Goal: Task Accomplishment & Management: Complete application form

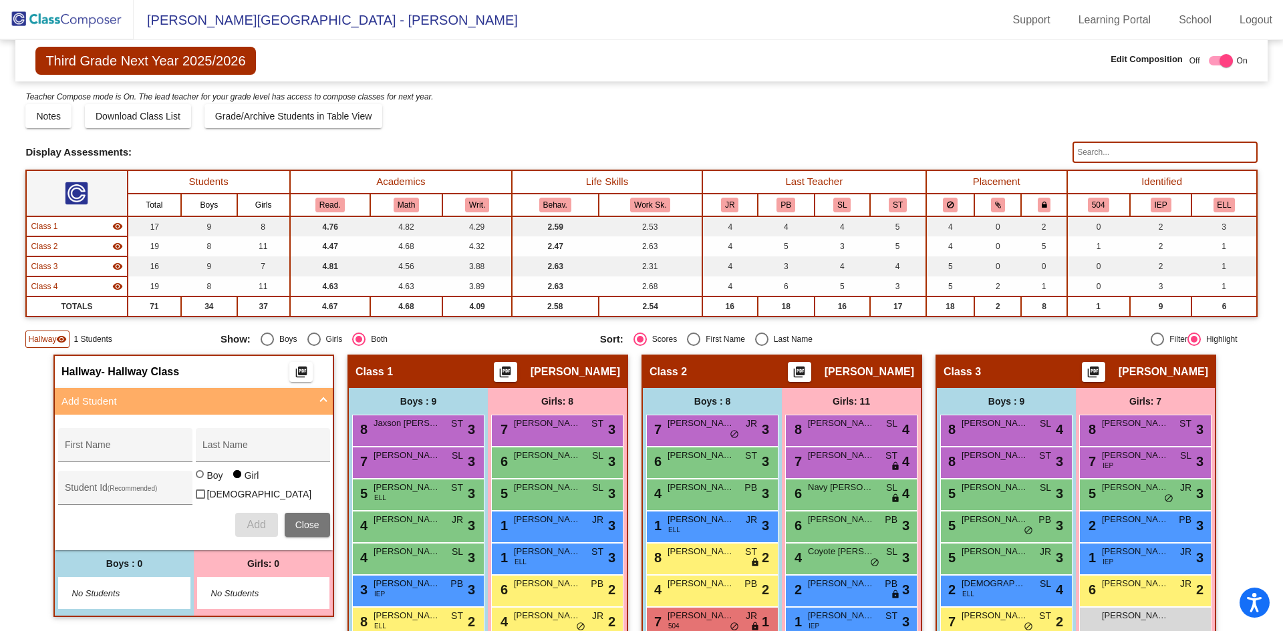
click at [93, 27] on img at bounding box center [67, 19] width 134 height 39
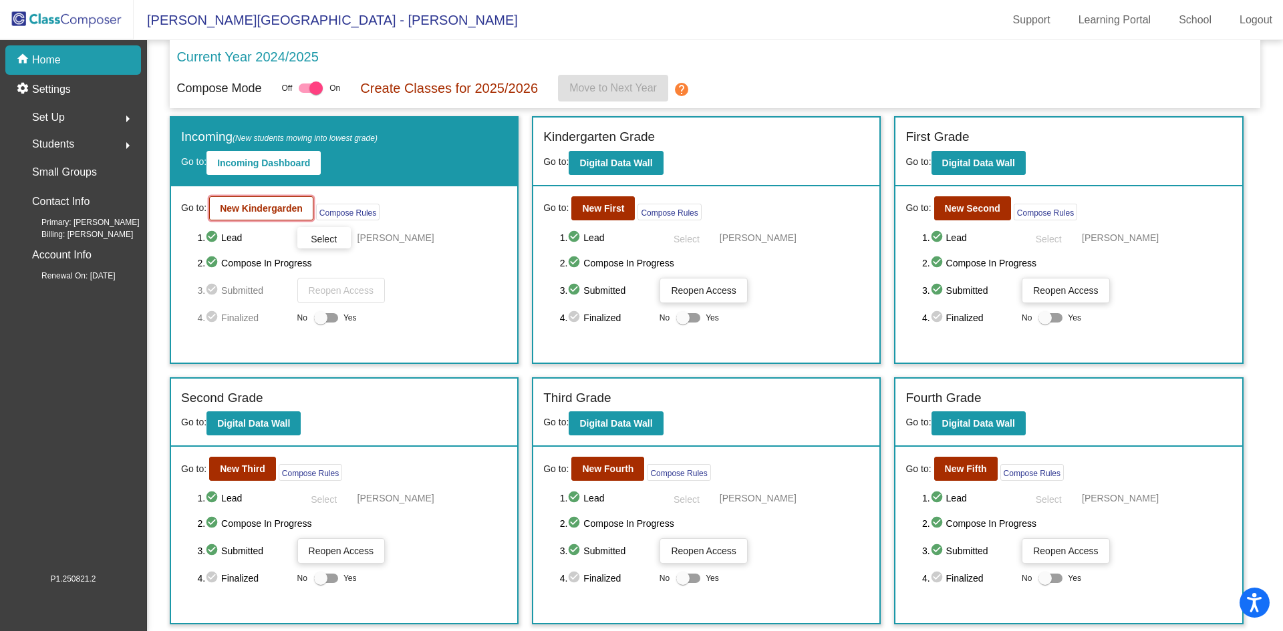
click at [246, 212] on b "New Kindergarden" at bounding box center [261, 208] width 83 height 11
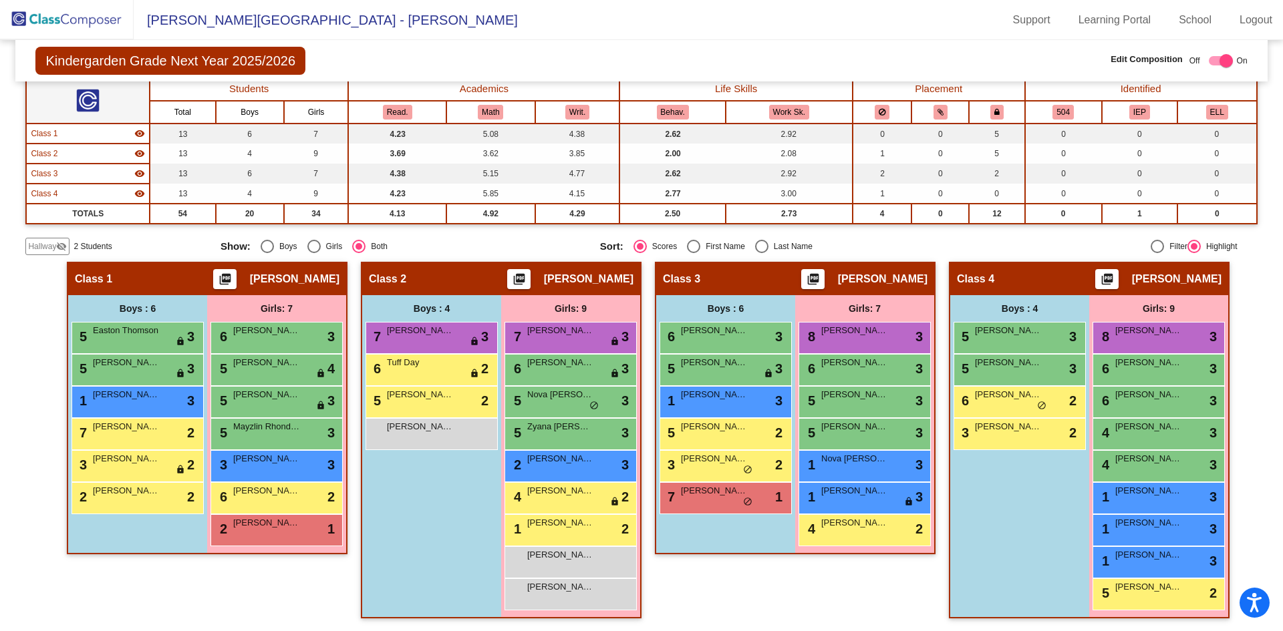
scroll to position [94, 0]
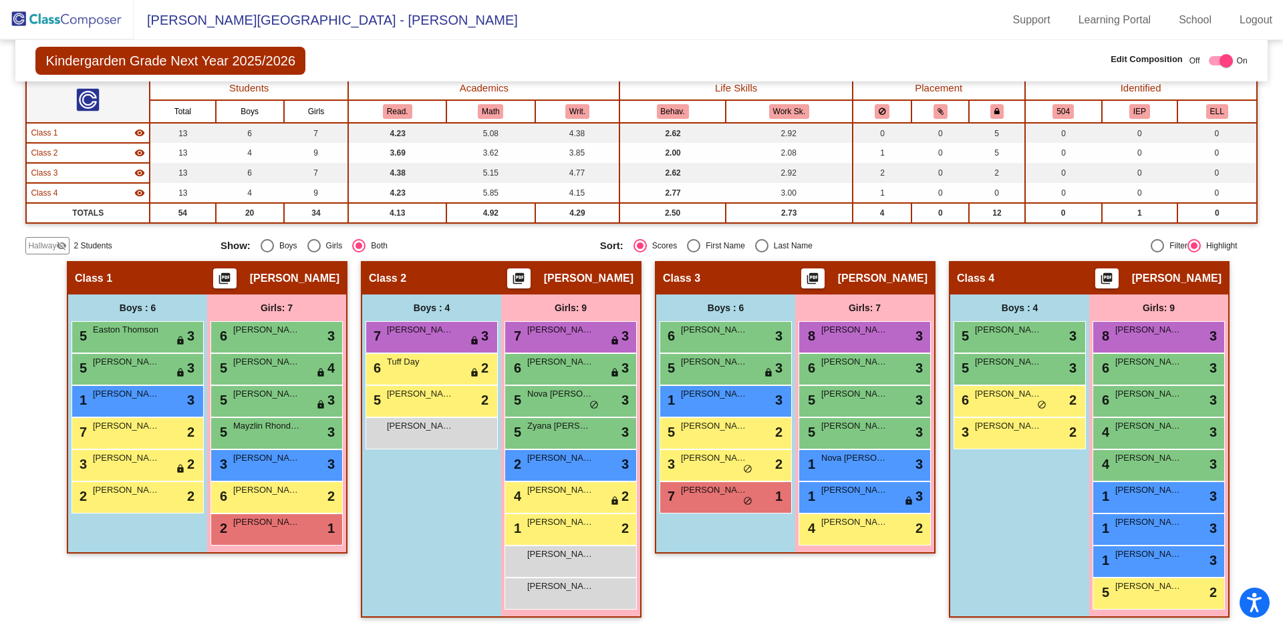
click at [76, 246] on span "2 Students" at bounding box center [92, 246] width 38 height 12
click at [57, 242] on mat-icon "visibility_off" at bounding box center [61, 246] width 11 height 11
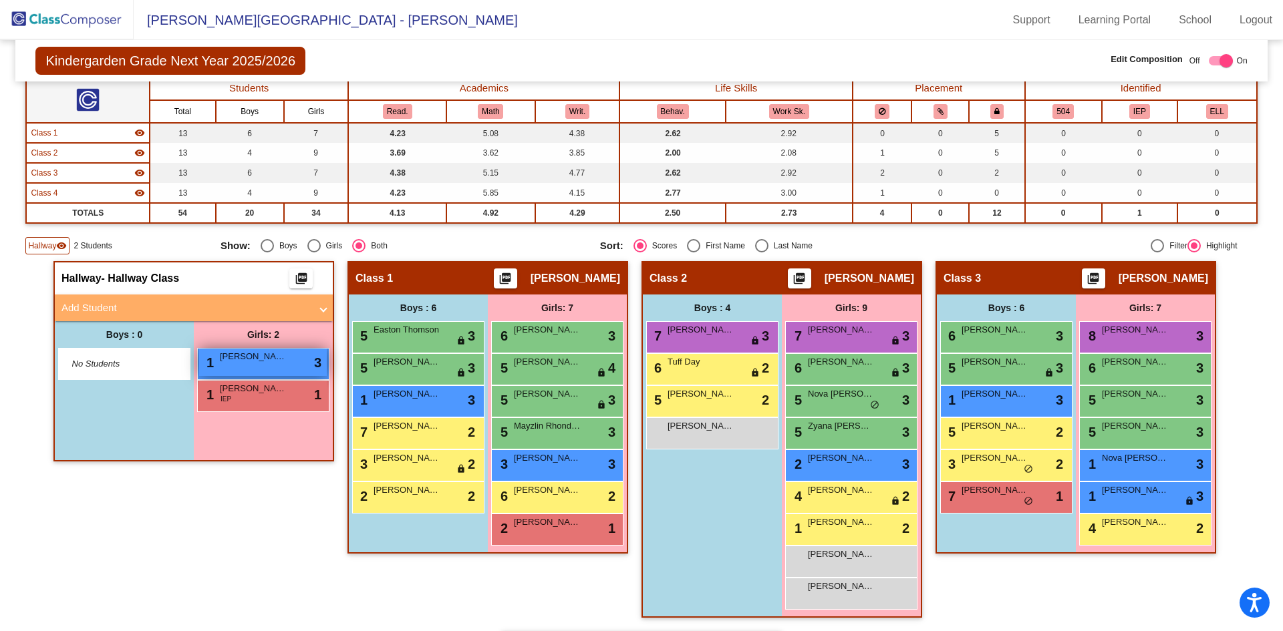
click at [259, 359] on span "[PERSON_NAME]" at bounding box center [253, 356] width 67 height 13
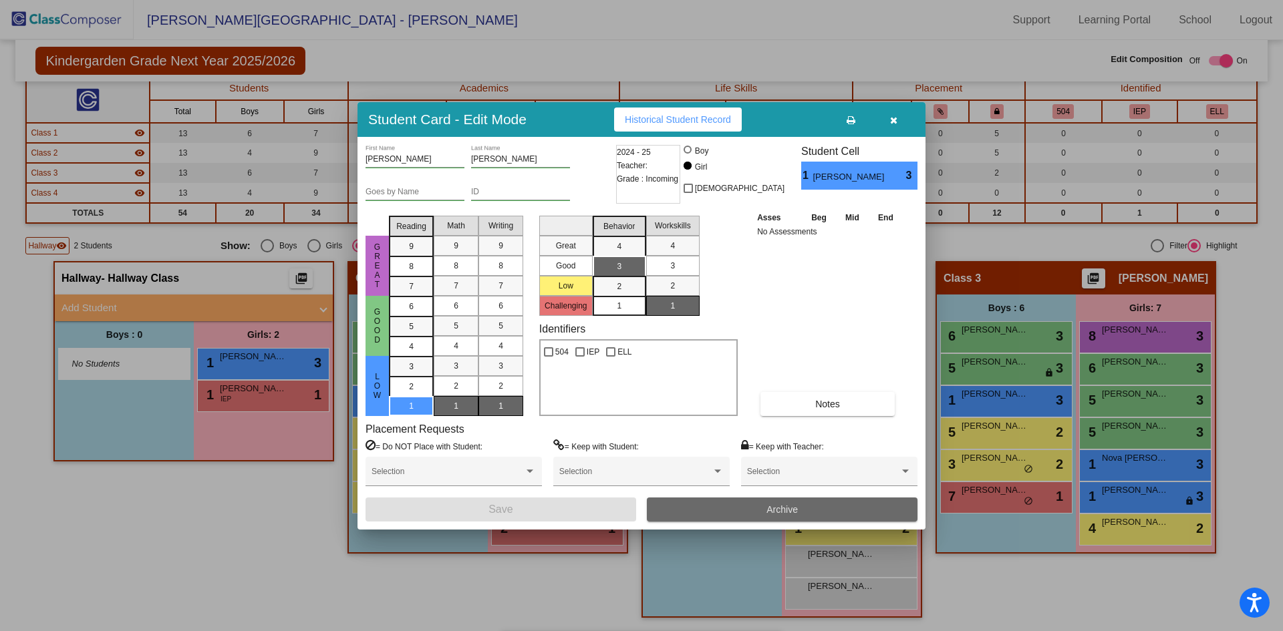
click at [776, 510] on span "Archive" at bounding box center [781, 509] width 31 height 11
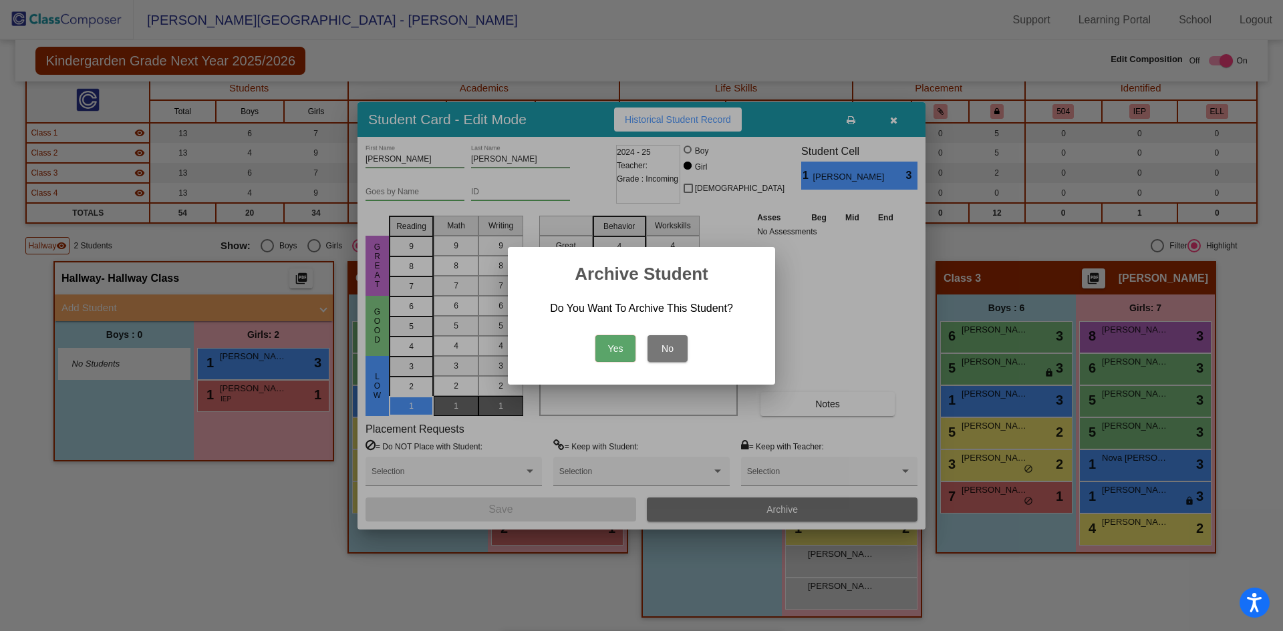
click at [611, 349] on button "Yes" at bounding box center [615, 348] width 40 height 27
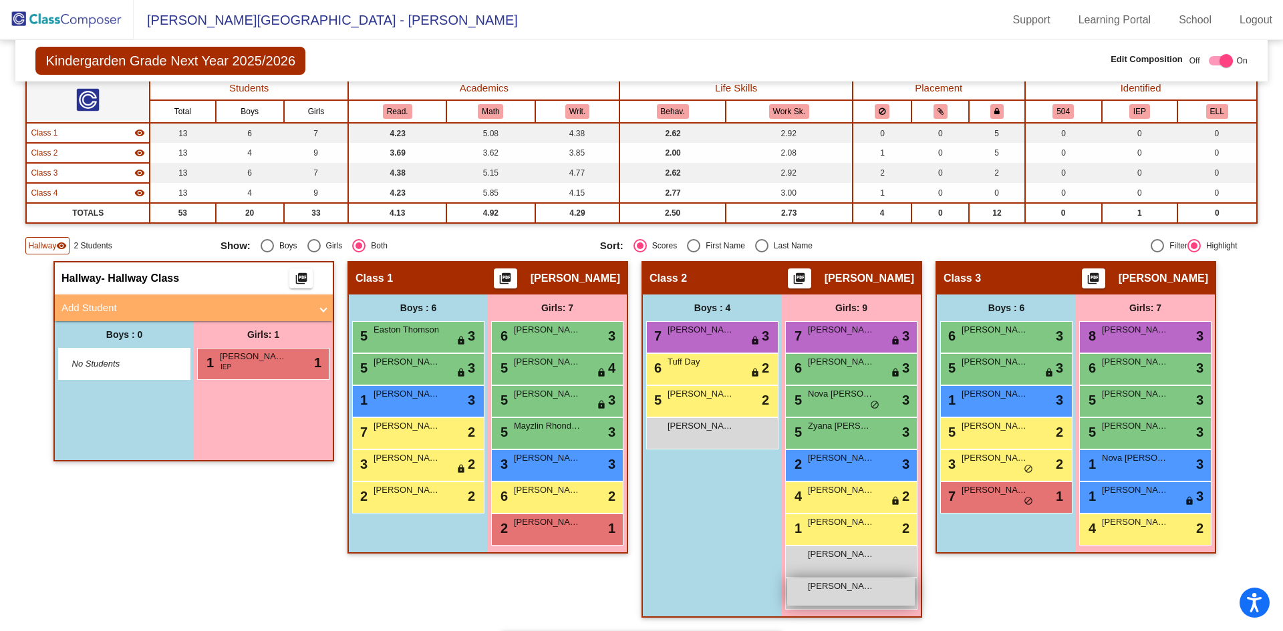
click at [891, 601] on div "[PERSON_NAME] lock do_not_disturb_alt" at bounding box center [851, 592] width 128 height 27
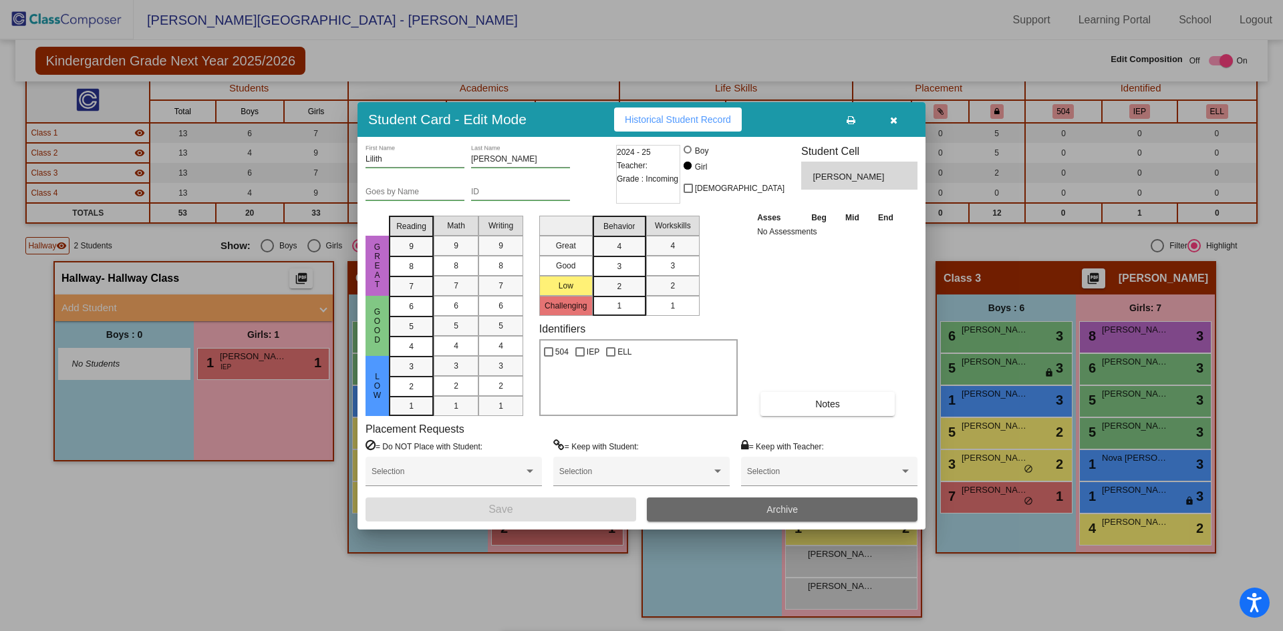
click at [786, 506] on span "Archive" at bounding box center [781, 509] width 31 height 11
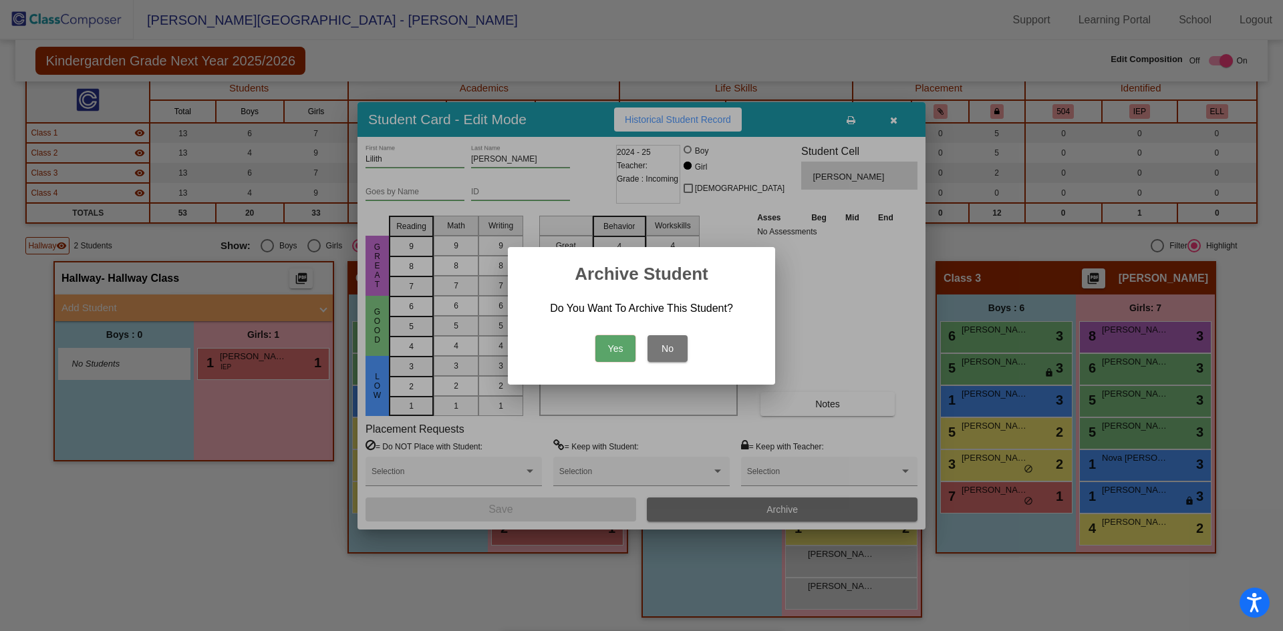
click at [628, 360] on button "Yes" at bounding box center [615, 348] width 40 height 27
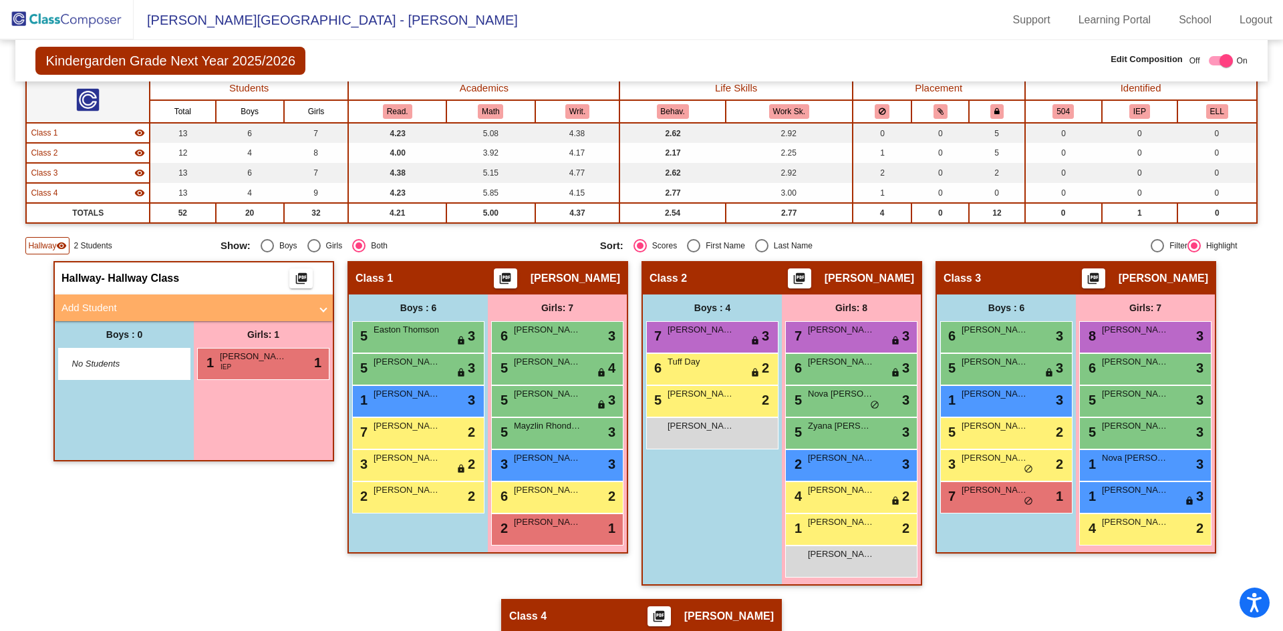
drag, startPoint x: 216, startPoint y: 304, endPoint x: 227, endPoint y: 334, distance: 31.9
click at [216, 305] on mat-panel-title "Add Student" at bounding box center [185, 308] width 249 height 15
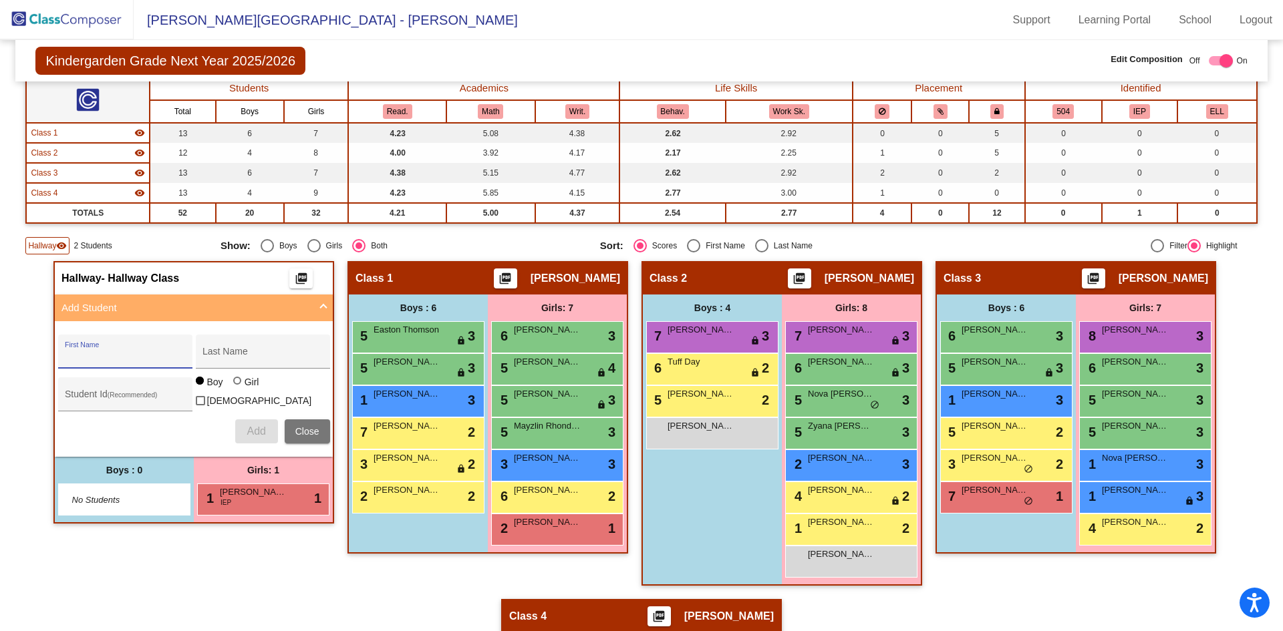
click at [161, 355] on input "First Name" at bounding box center [125, 356] width 120 height 11
type input "Jersey"
type input "[PERSON_NAME]"
click at [236, 385] on div at bounding box center [237, 381] width 8 height 8
click at [238, 388] on input "Girl" at bounding box center [238, 388] width 1 height 1
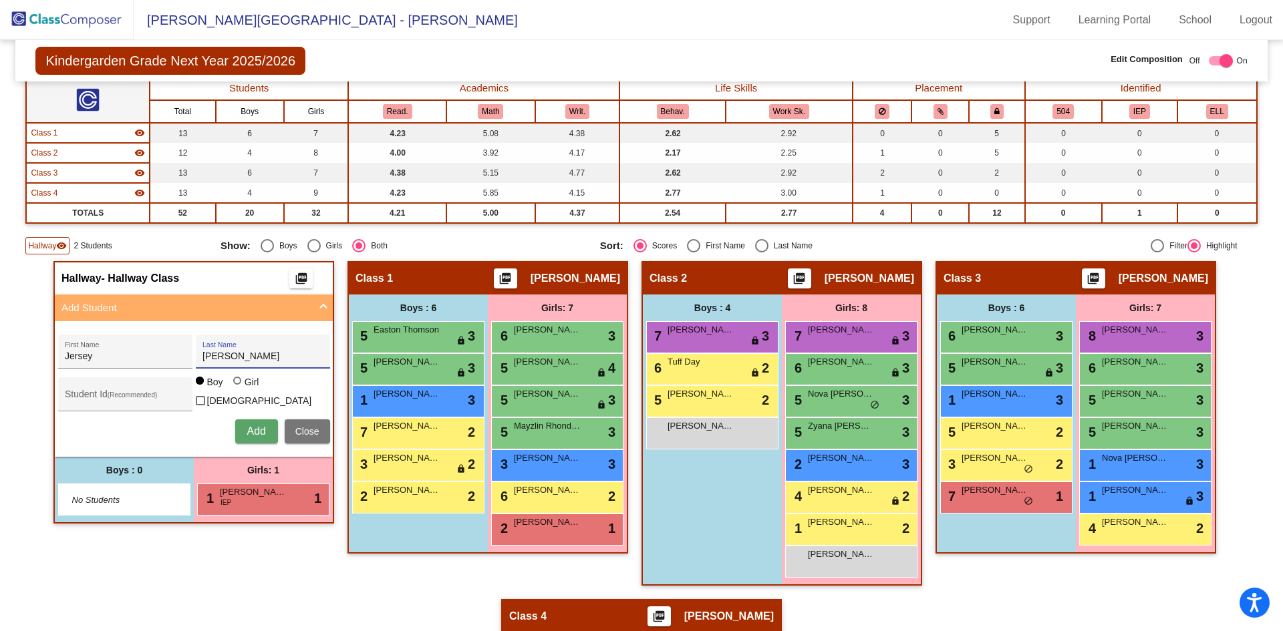
radio input "true"
click at [249, 428] on span "Add" at bounding box center [256, 431] width 19 height 11
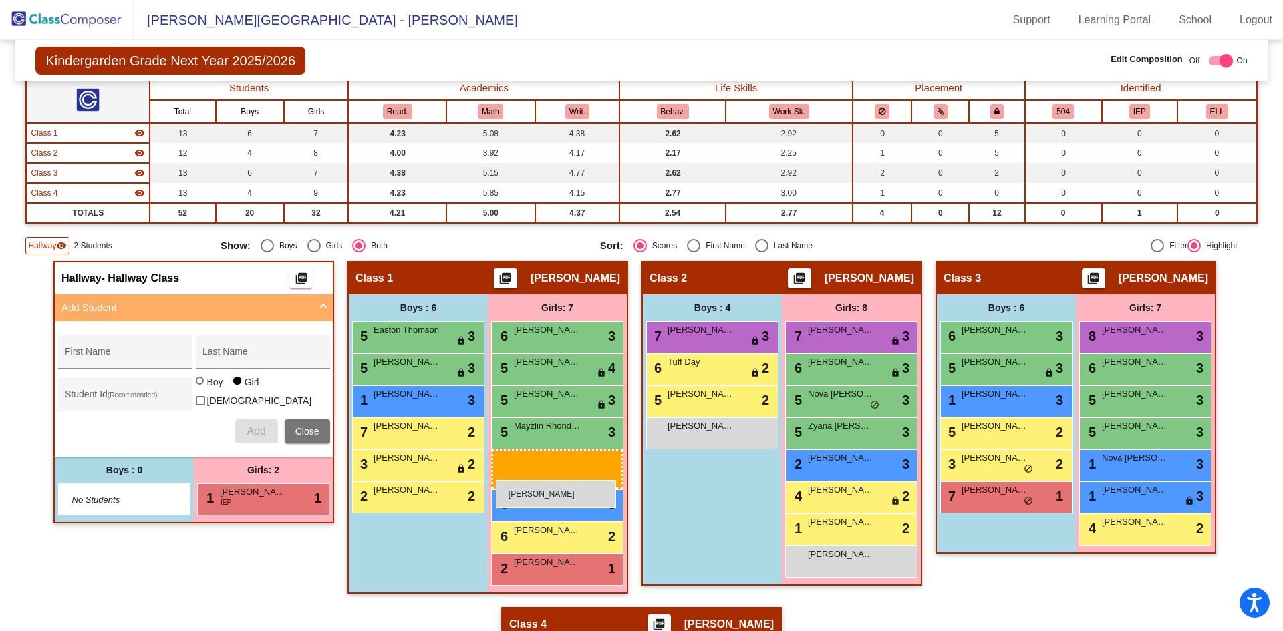
drag, startPoint x: 269, startPoint y: 533, endPoint x: 496, endPoint y: 480, distance: 233.2
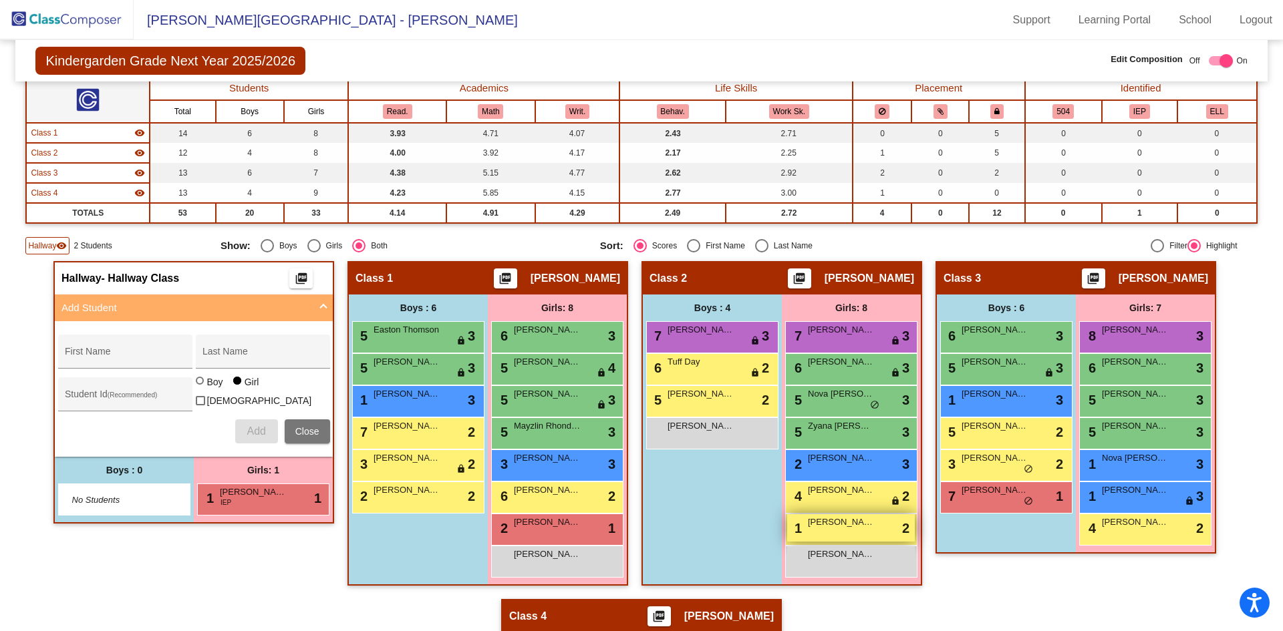
click at [861, 524] on span "[PERSON_NAME]" at bounding box center [841, 522] width 67 height 13
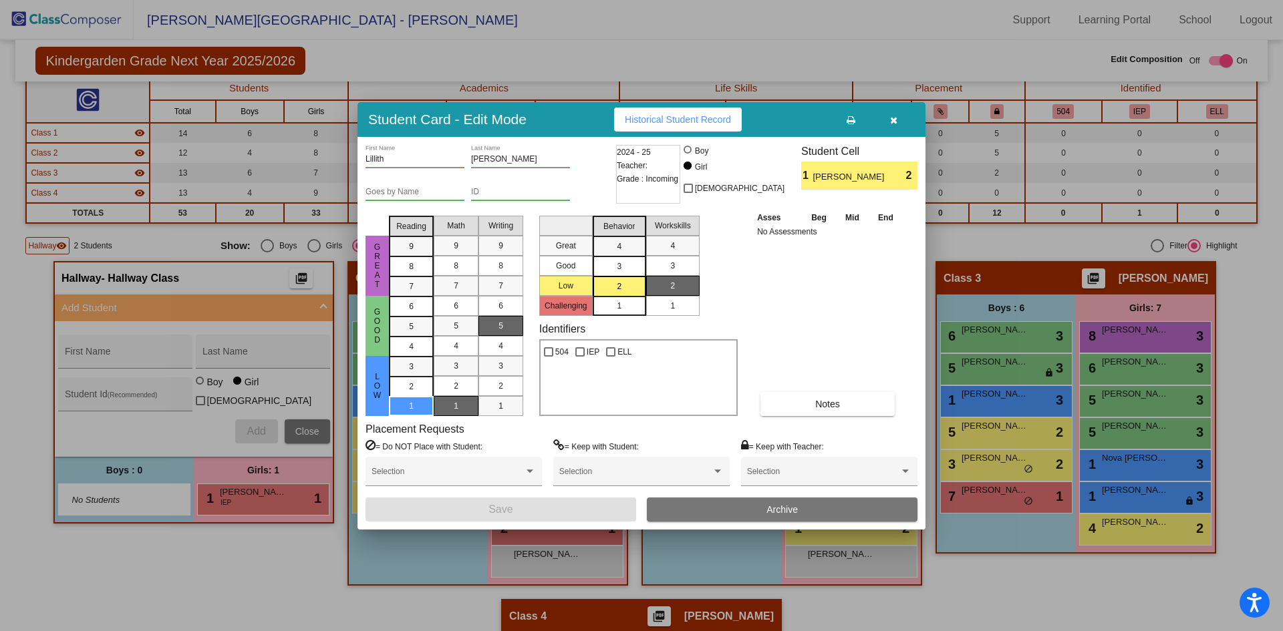
click at [764, 504] on button "Archive" at bounding box center [782, 510] width 271 height 24
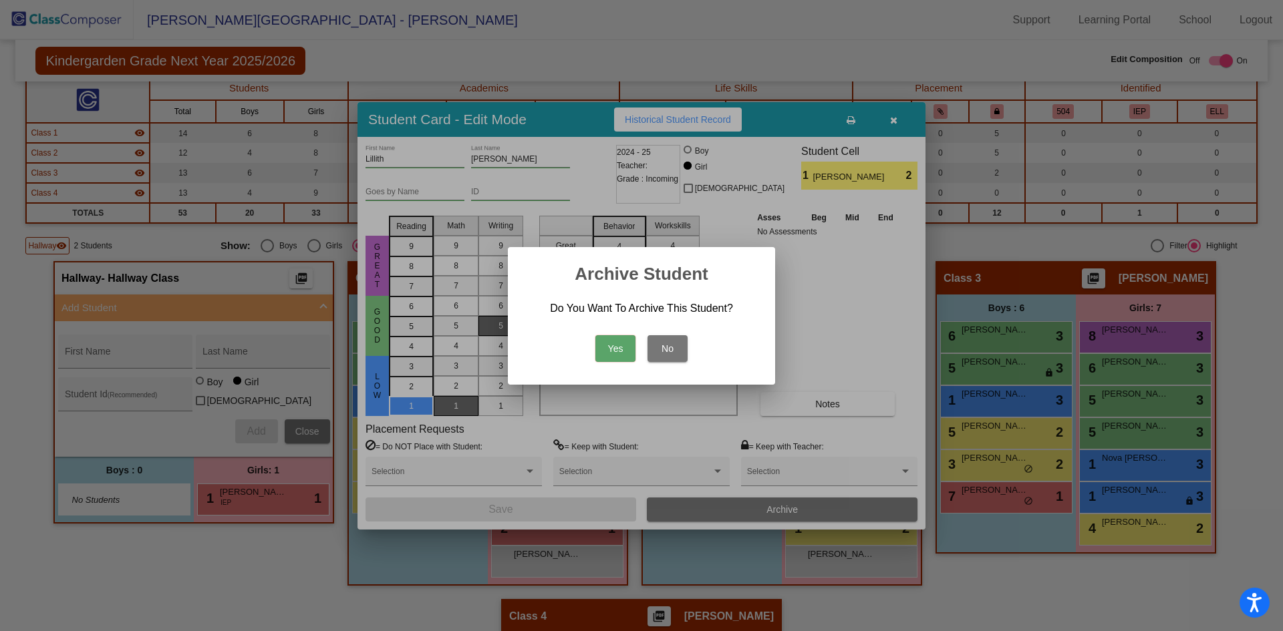
click at [626, 357] on button "Yes" at bounding box center [615, 348] width 40 height 27
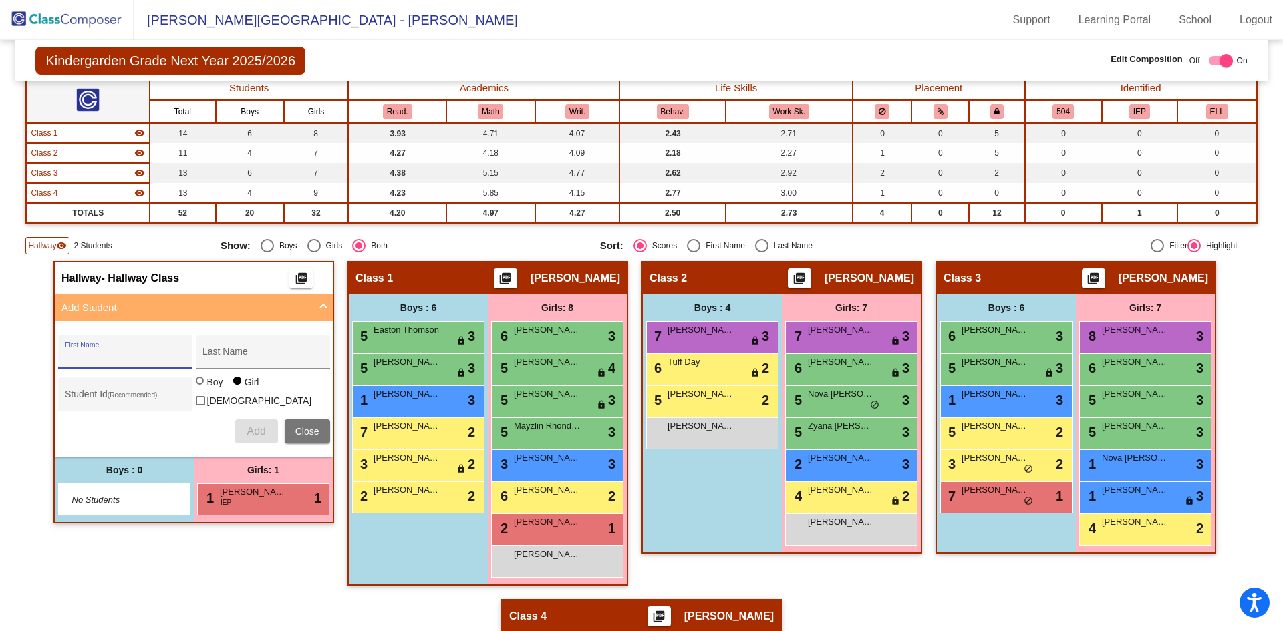
click at [146, 353] on input "First Name" at bounding box center [125, 356] width 120 height 11
type input "[PERSON_NAME]"
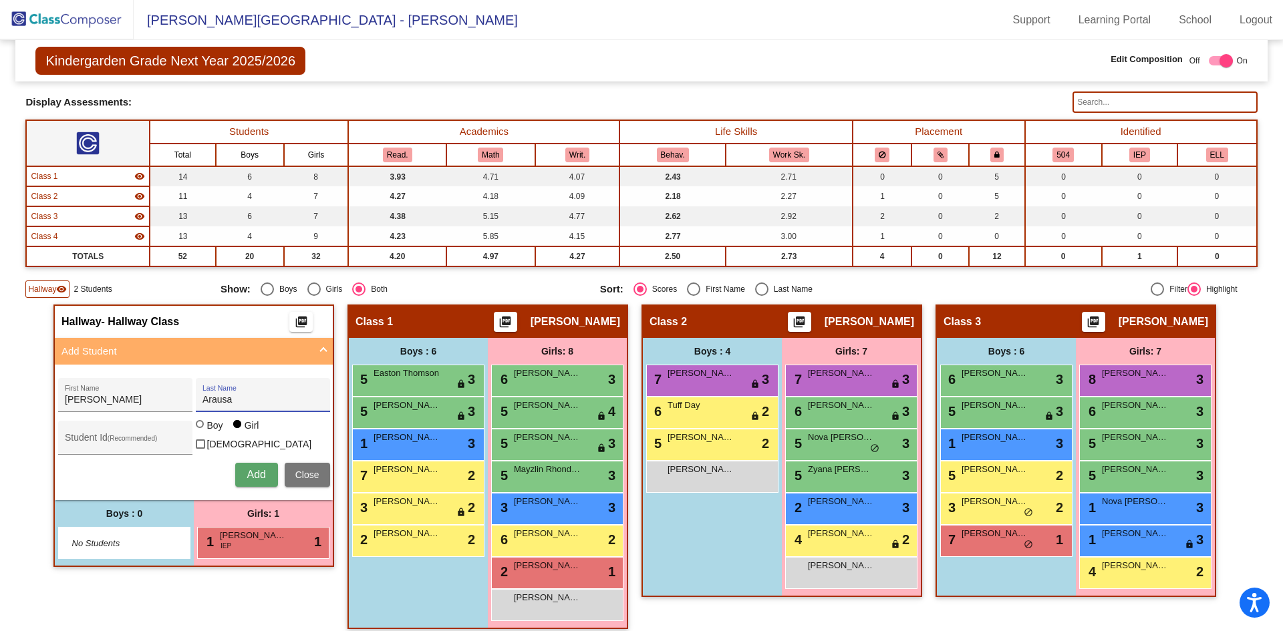
scroll to position [27, 0]
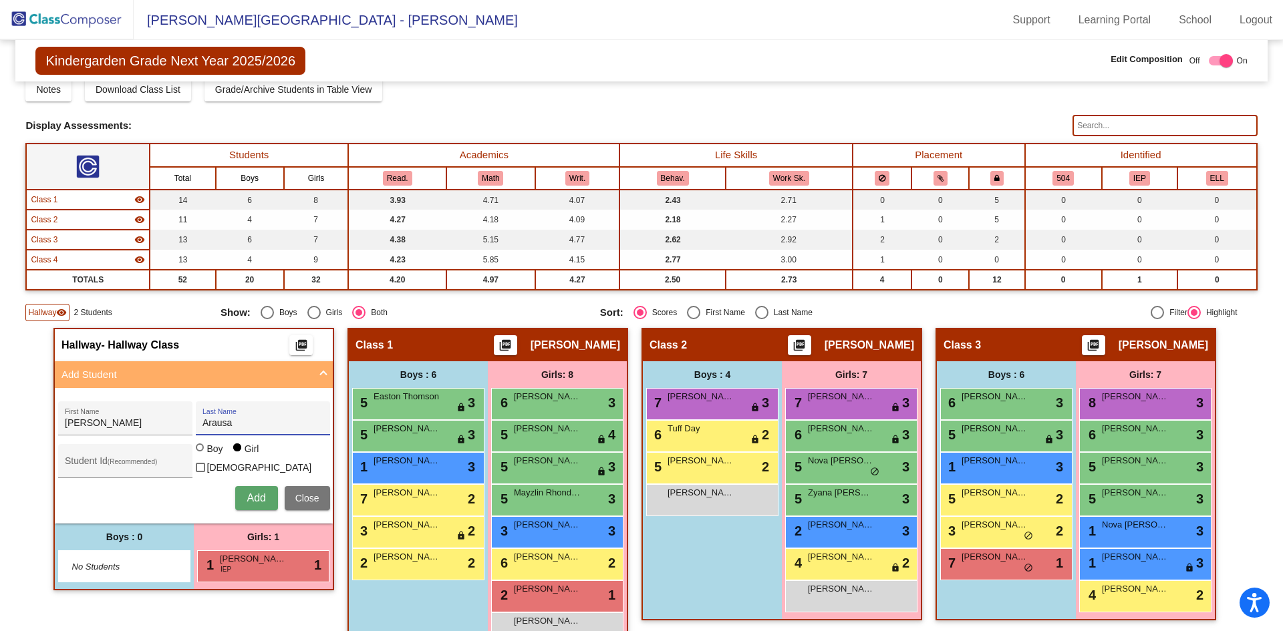
type input "Arausa"
drag, startPoint x: 245, startPoint y: 498, endPoint x: 240, endPoint y: 467, distance: 31.1
click at [247, 497] on span "Add" at bounding box center [256, 497] width 19 height 11
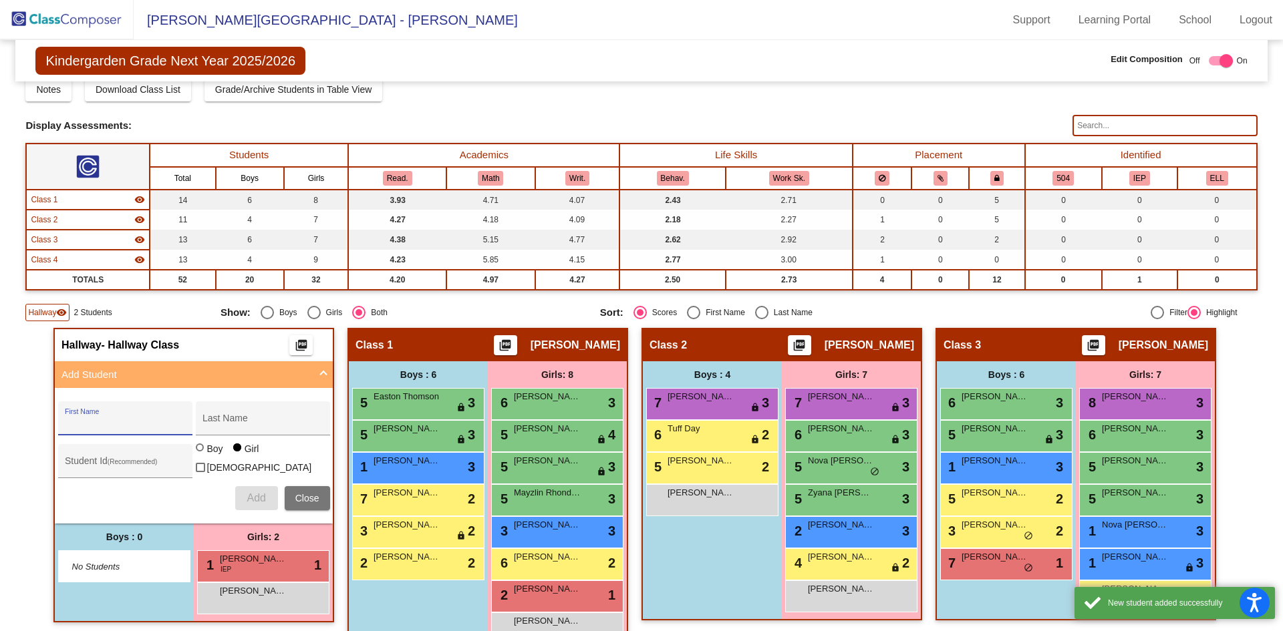
click at [158, 424] on input "First Name" at bounding box center [125, 423] width 120 height 11
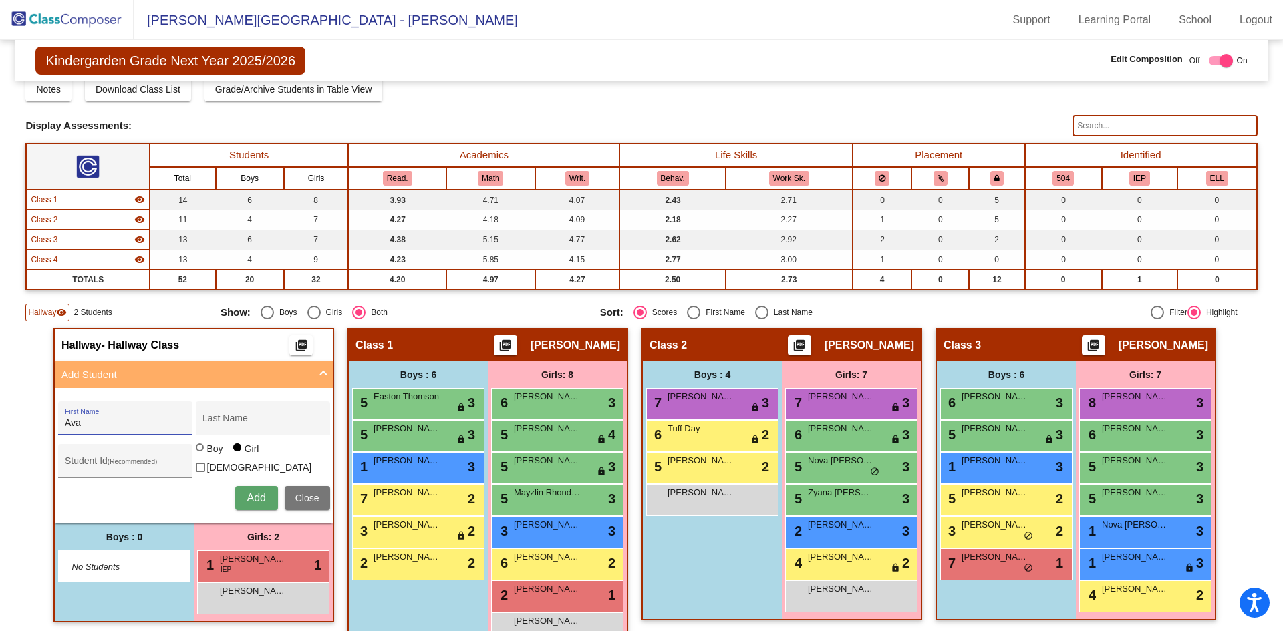
type input "Ava"
type input "A"
type input "[PERSON_NAME]"
drag, startPoint x: 251, startPoint y: 493, endPoint x: 256, endPoint y: 528, distance: 35.2
click at [251, 494] on span "Add" at bounding box center [256, 497] width 19 height 11
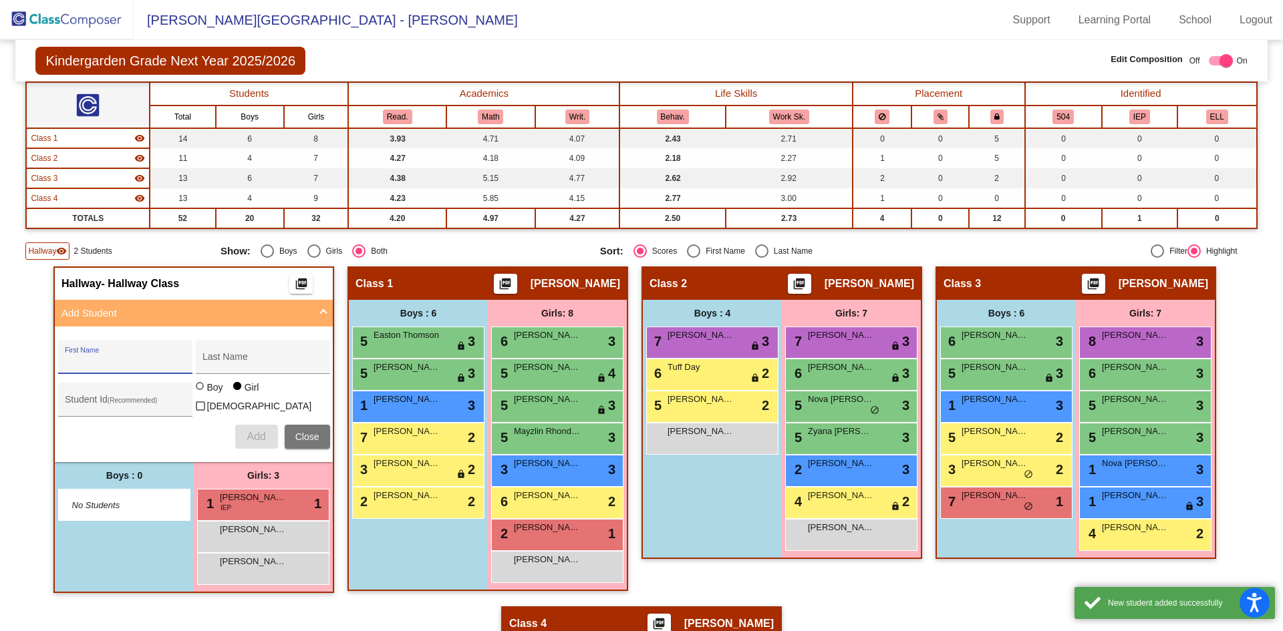
scroll to position [160, 0]
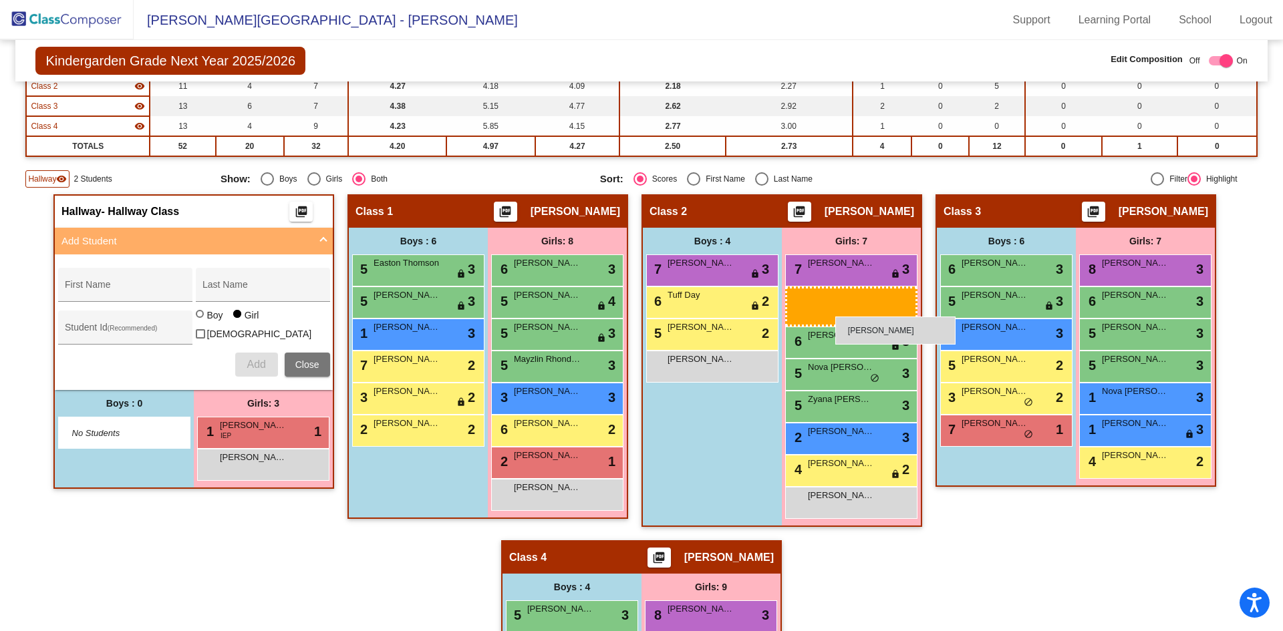
drag, startPoint x: 230, startPoint y: 454, endPoint x: 835, endPoint y: 317, distance: 620.0
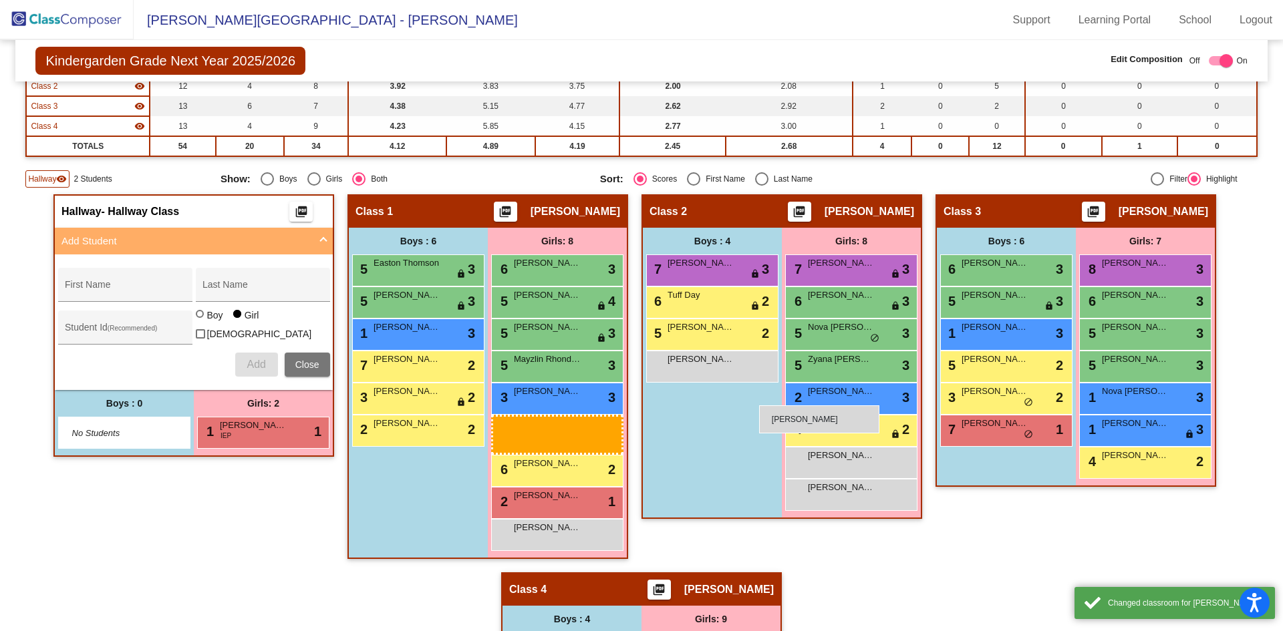
drag, startPoint x: 249, startPoint y: 462, endPoint x: 769, endPoint y: 404, distance: 523.7
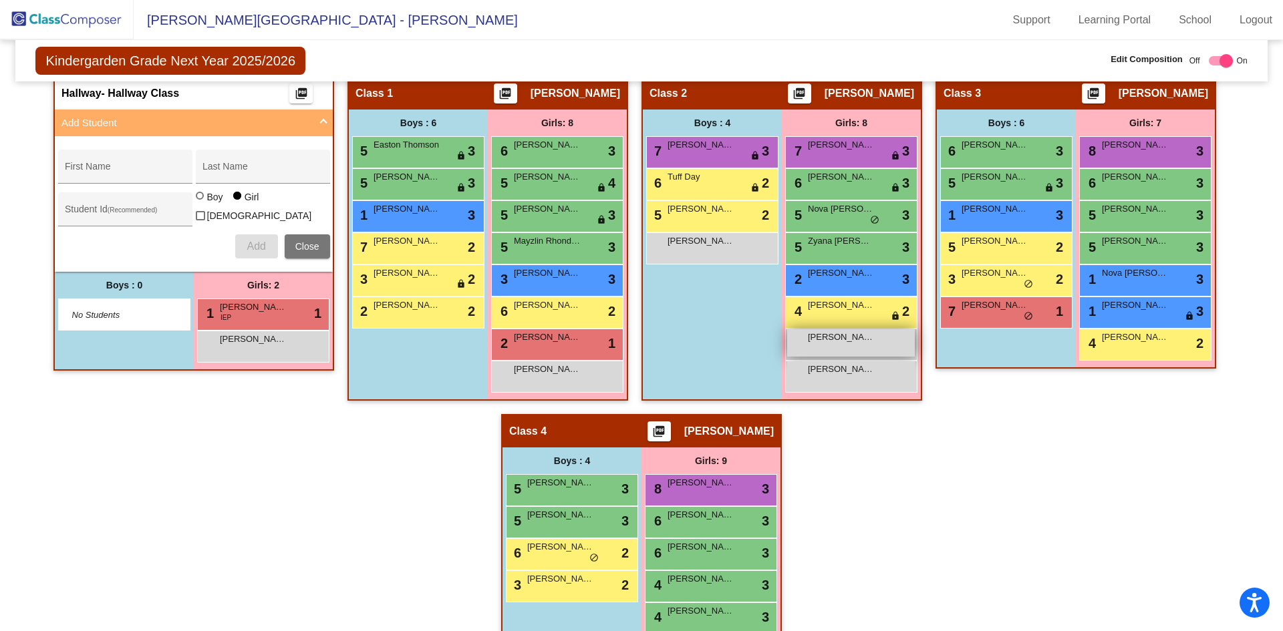
scroll to position [432, 0]
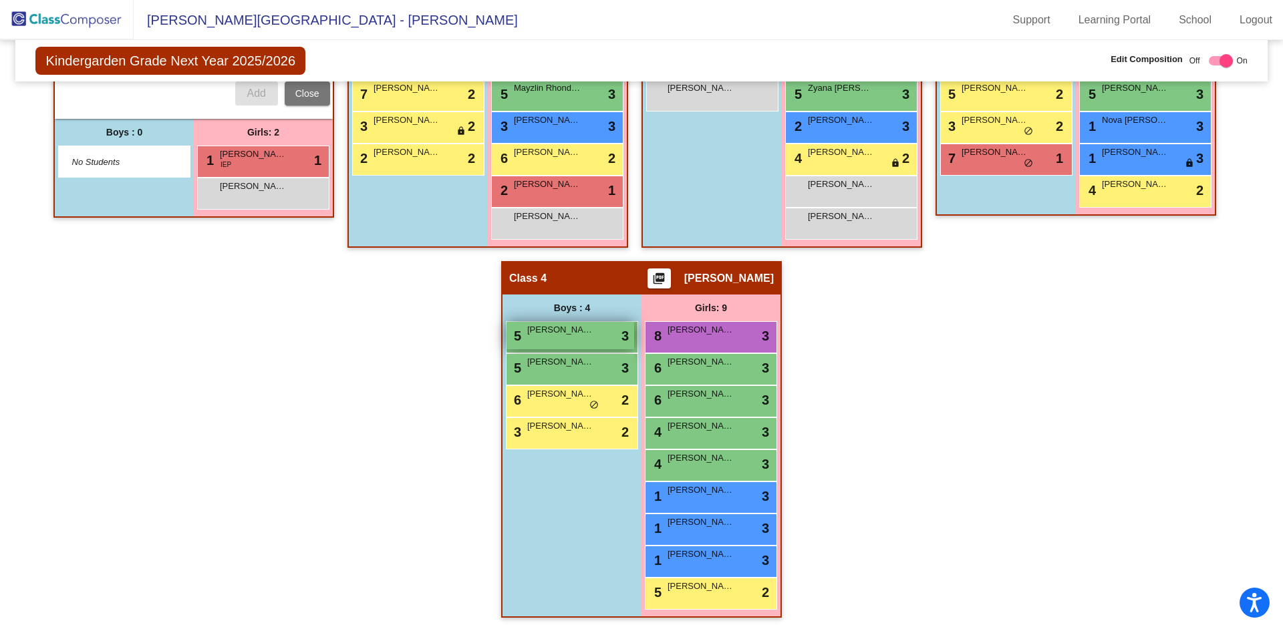
click at [586, 331] on span "[PERSON_NAME]" at bounding box center [560, 329] width 67 height 13
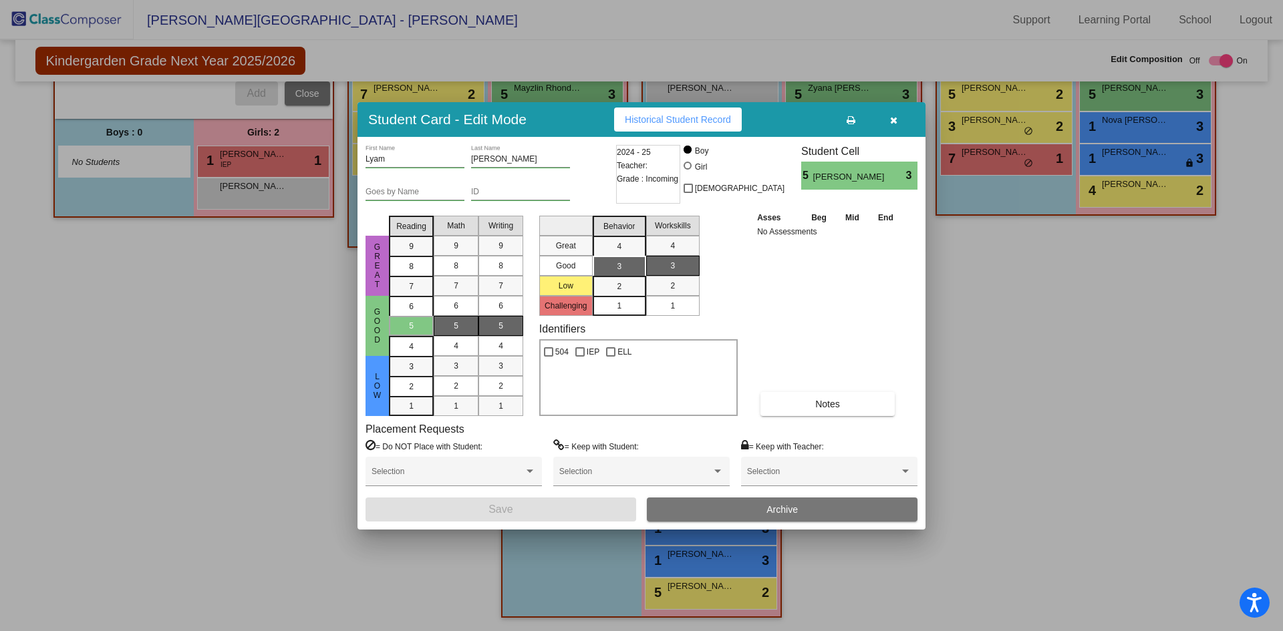
click at [779, 511] on span "Archive" at bounding box center [781, 509] width 31 height 11
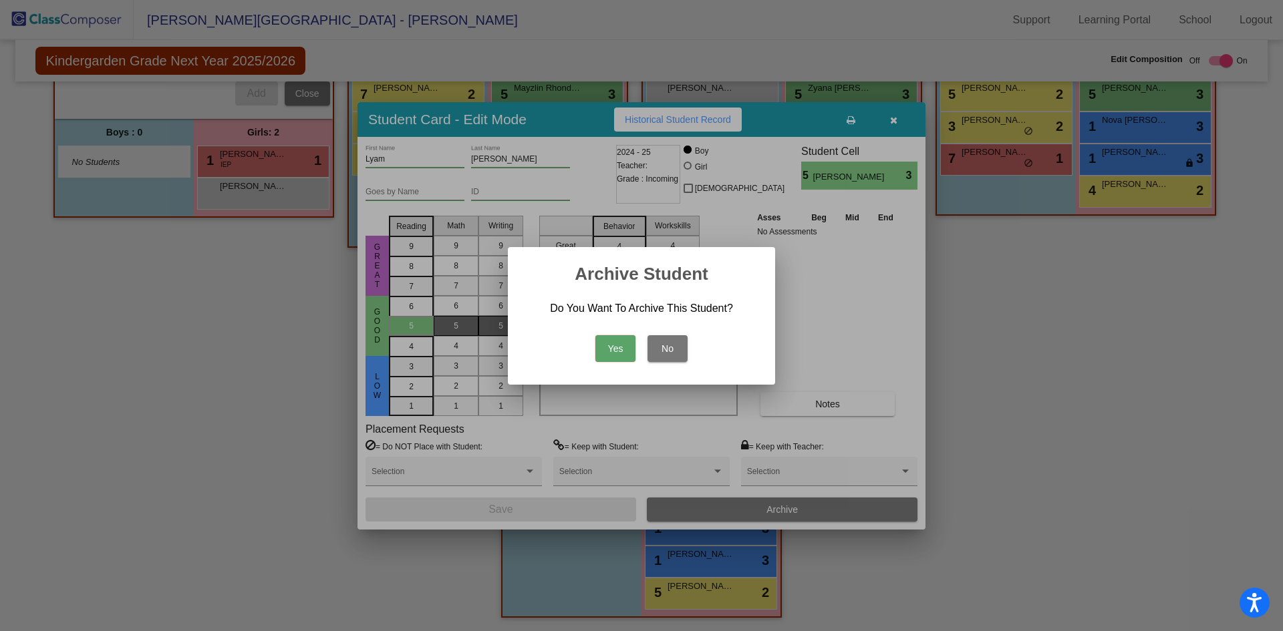
click at [615, 346] on button "Yes" at bounding box center [615, 348] width 40 height 27
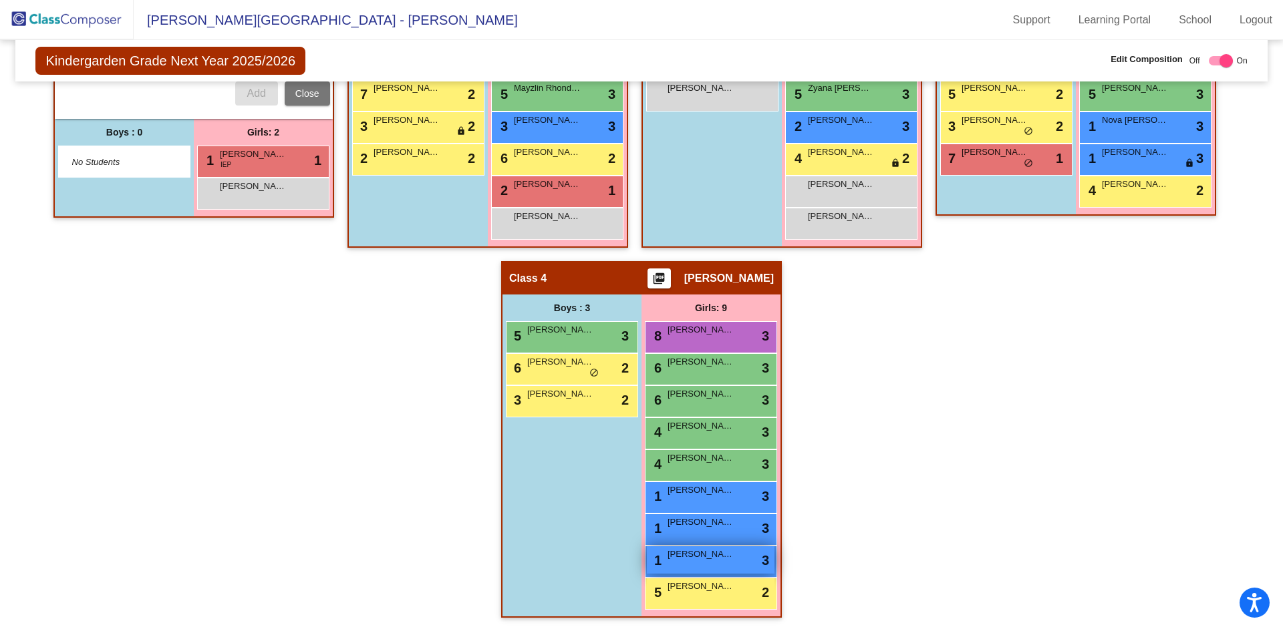
click at [700, 564] on div "1 [PERSON_NAME] lock do_not_disturb_alt 3" at bounding box center [711, 560] width 128 height 27
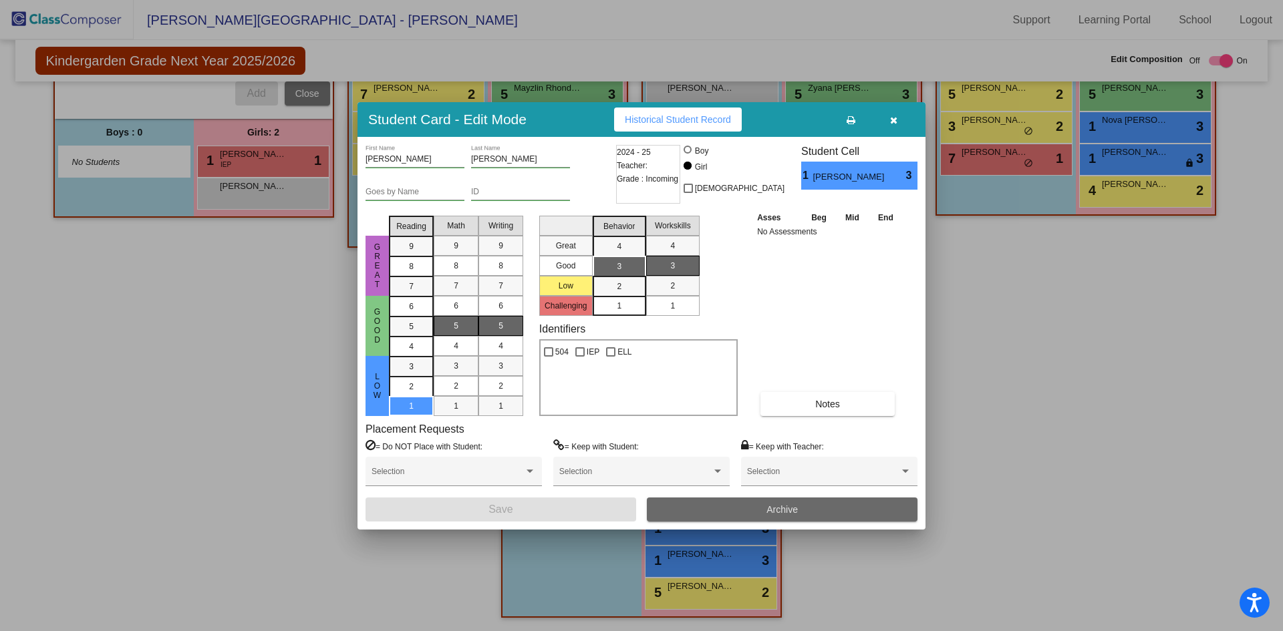
click at [748, 508] on button "Archive" at bounding box center [782, 510] width 271 height 24
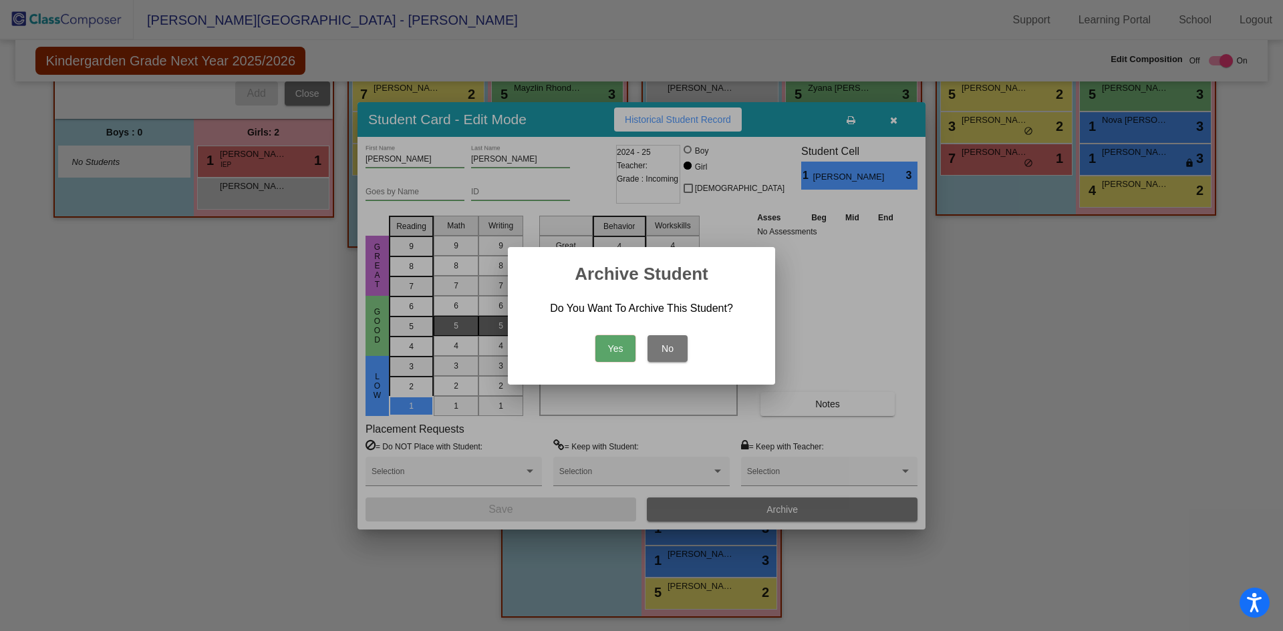
click at [617, 345] on button "Yes" at bounding box center [615, 348] width 40 height 27
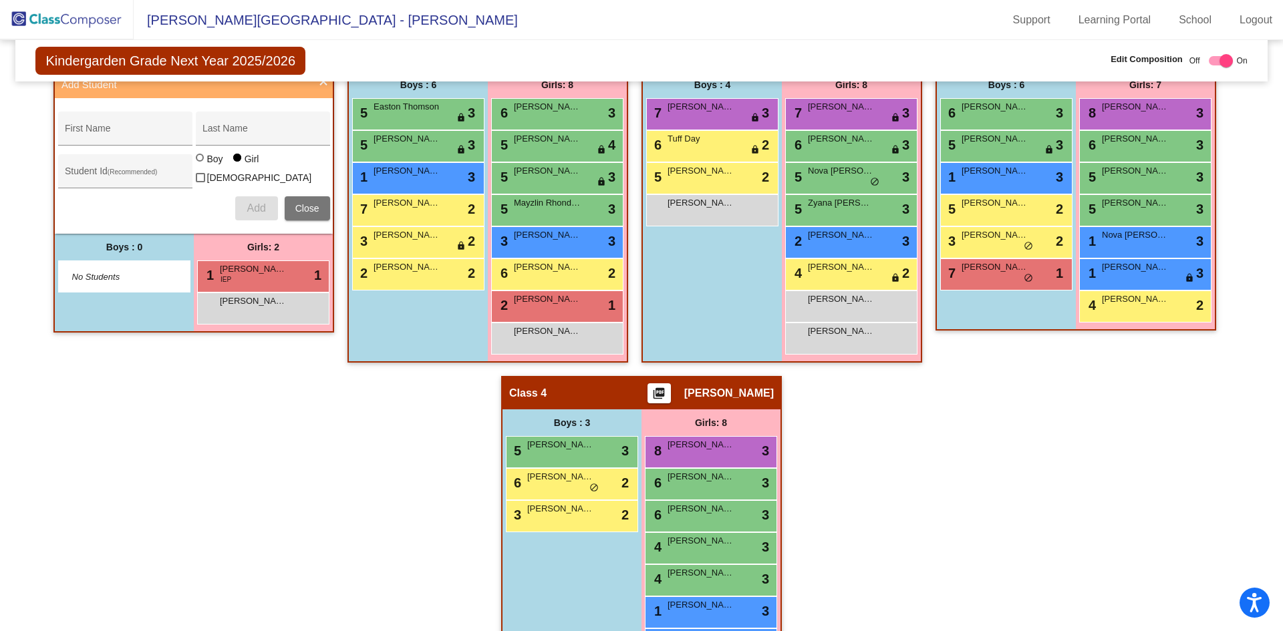
scroll to position [266, 0]
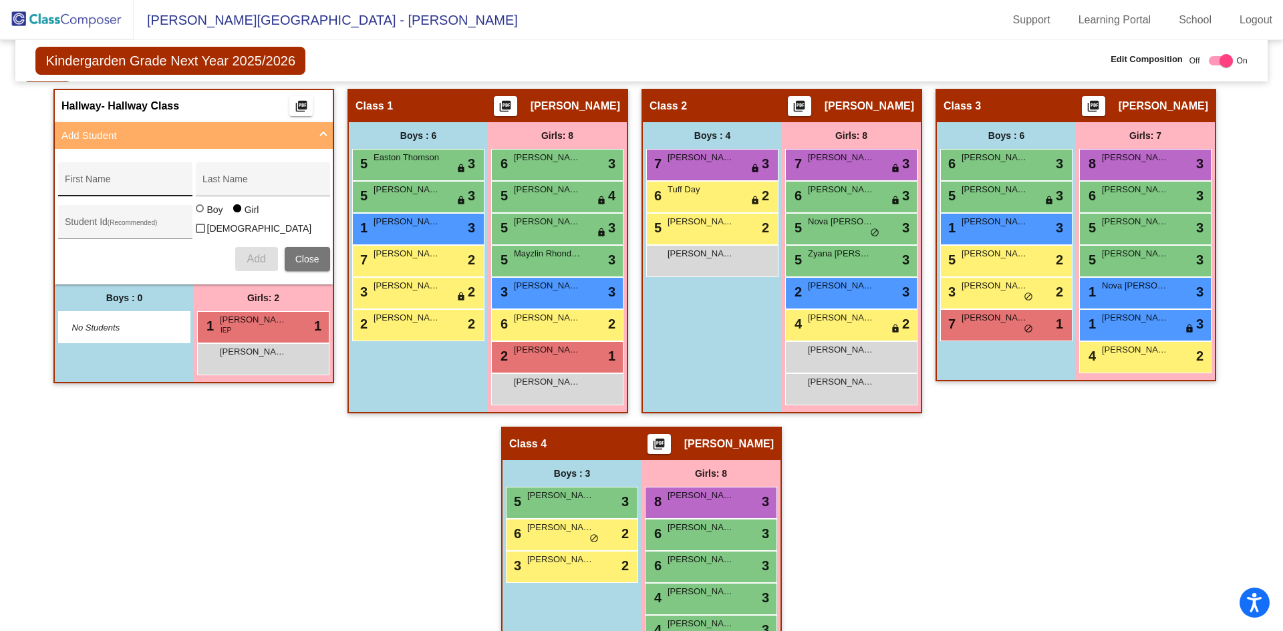
click at [126, 183] on input "First Name" at bounding box center [125, 184] width 120 height 11
type input "[GEOGRAPHIC_DATA]"
type input "[PERSON_NAME]"
click at [198, 212] on div at bounding box center [200, 208] width 8 height 8
click at [200, 216] on input "Boy" at bounding box center [200, 215] width 1 height 1
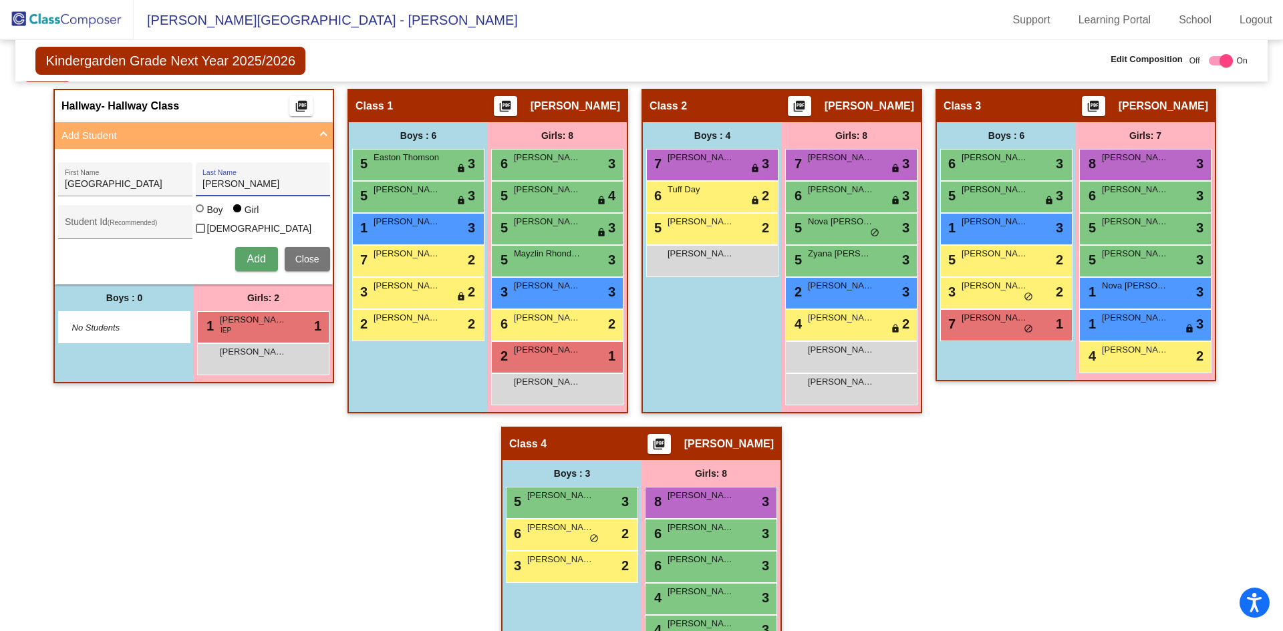
radio input "true"
drag, startPoint x: 248, startPoint y: 251, endPoint x: 245, endPoint y: 228, distance: 23.0
click at [248, 253] on span "Add" at bounding box center [256, 258] width 19 height 11
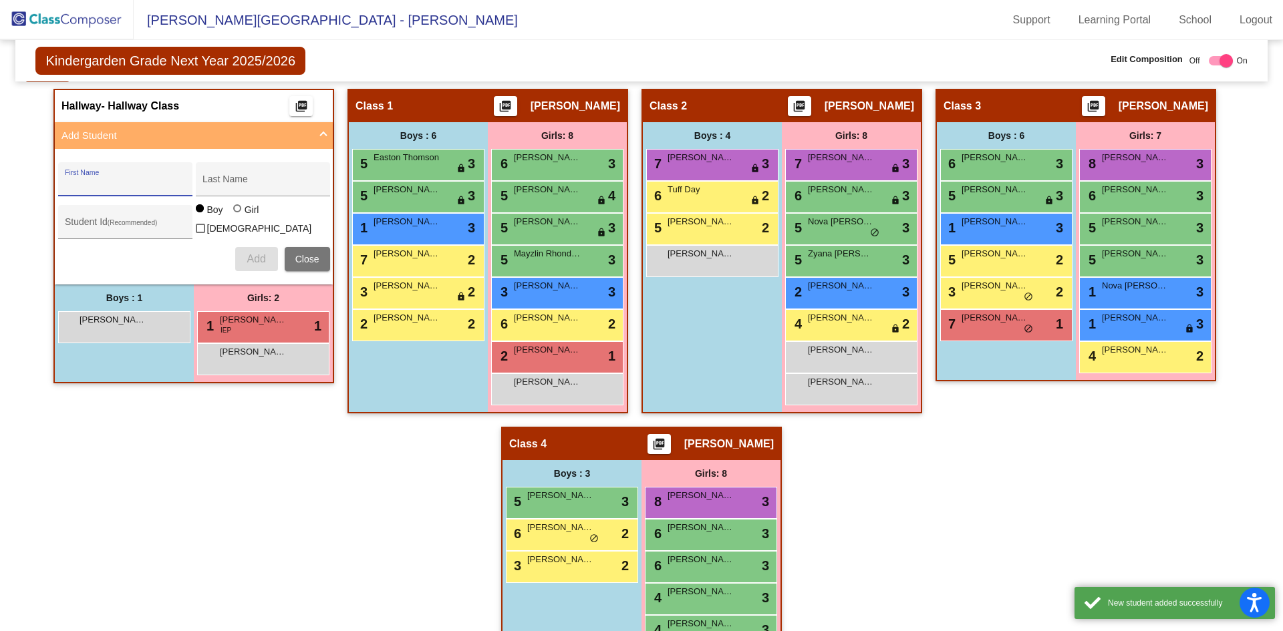
click at [160, 188] on input "First Name" at bounding box center [125, 184] width 120 height 11
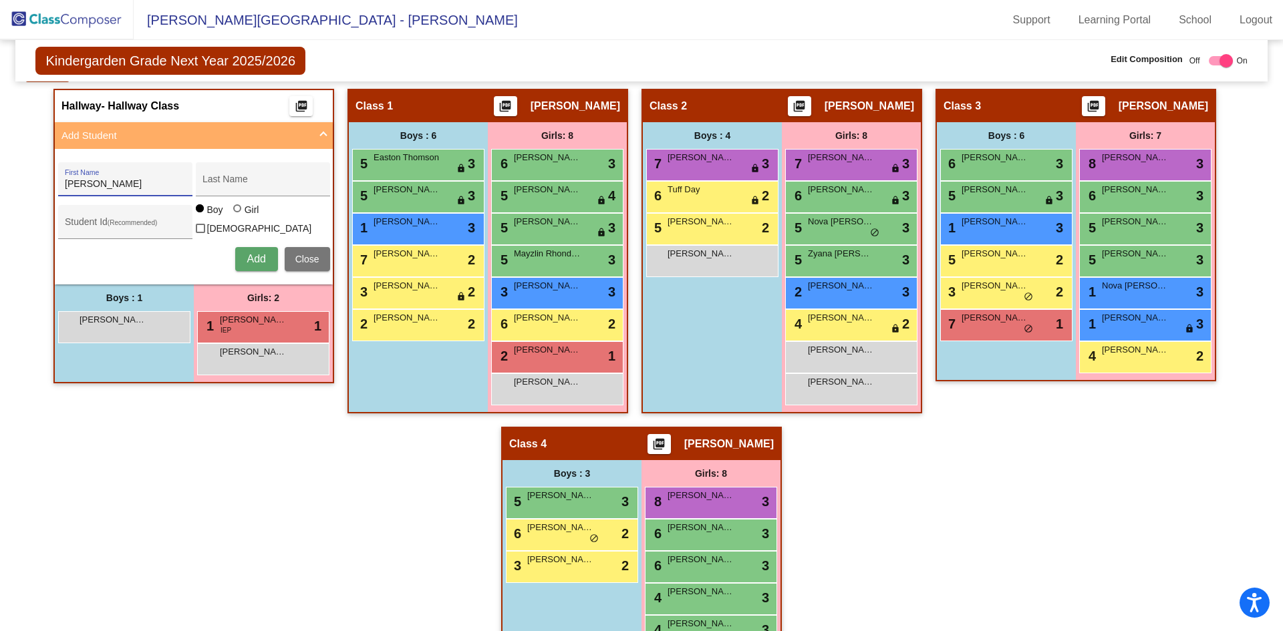
type input "[PERSON_NAME]"
type input "Welling"
click at [249, 271] on div "[PERSON_NAME] First Name [PERSON_NAME] Last Name Student Id (Recommended) Boy G…" at bounding box center [193, 217] width 285 height 122
click at [259, 261] on button "Add" at bounding box center [256, 259] width 43 height 24
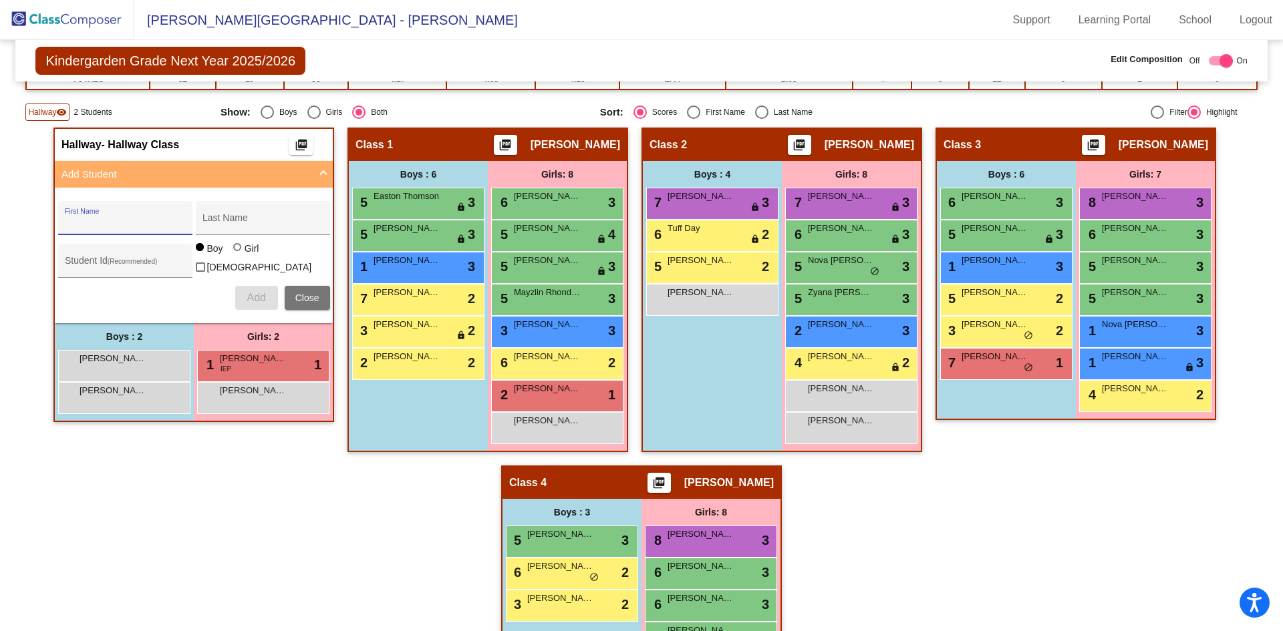
scroll to position [199, 0]
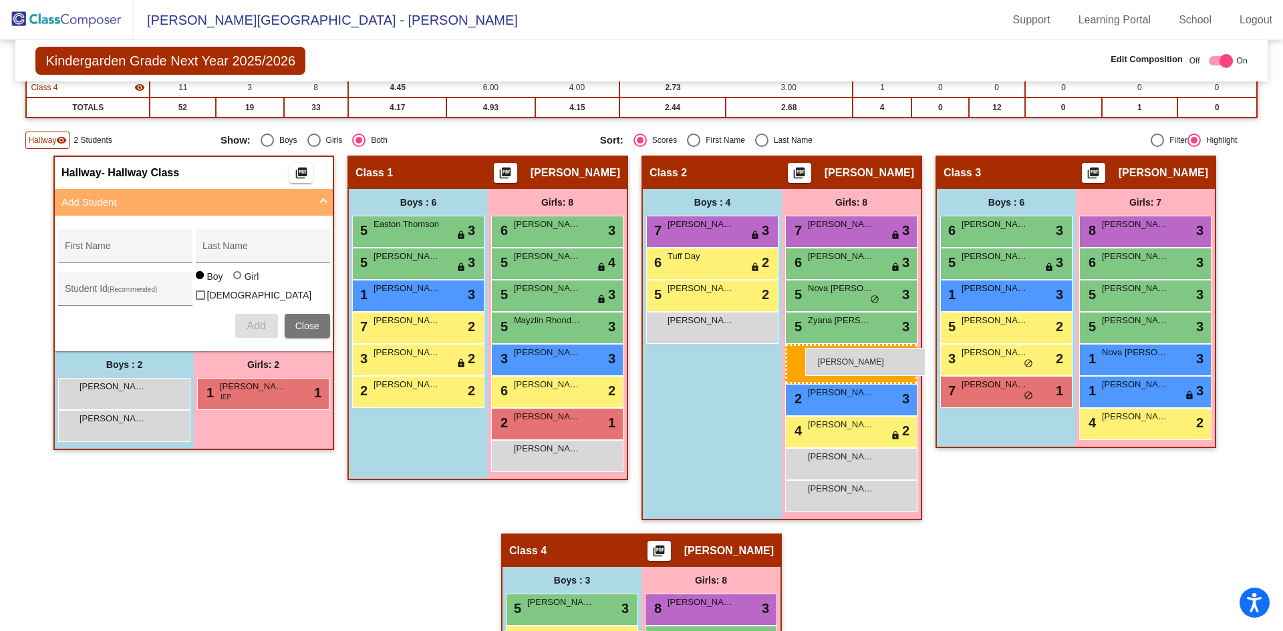
drag, startPoint x: 249, startPoint y: 419, endPoint x: 805, endPoint y: 348, distance: 561.0
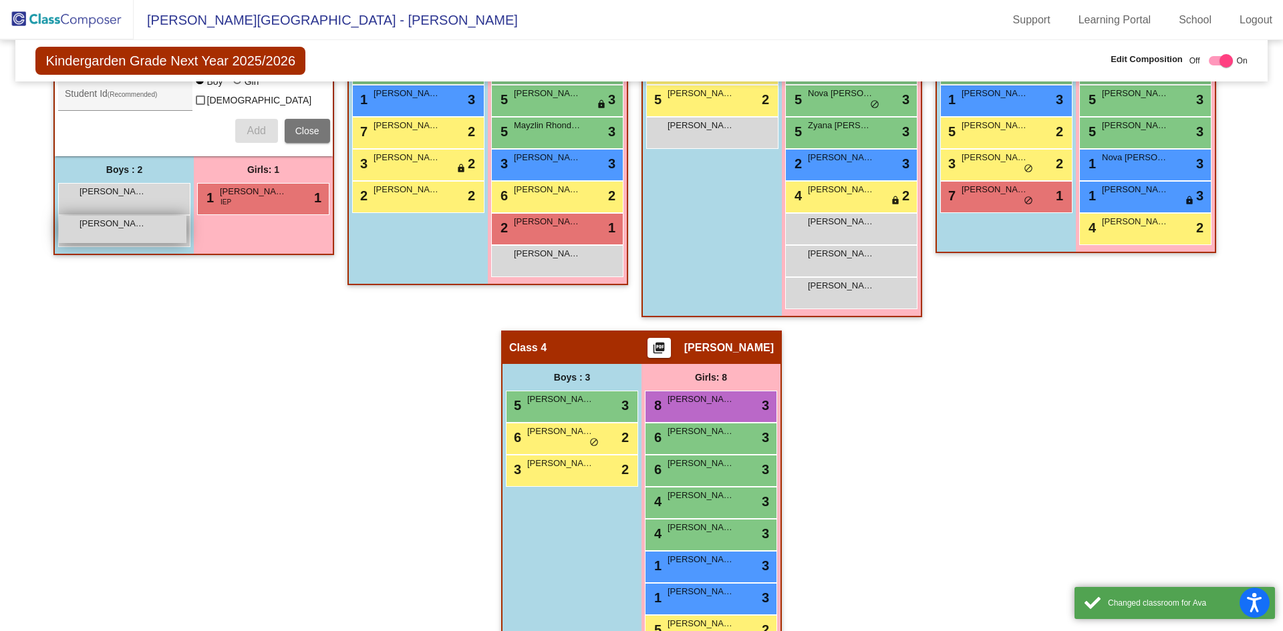
scroll to position [400, 0]
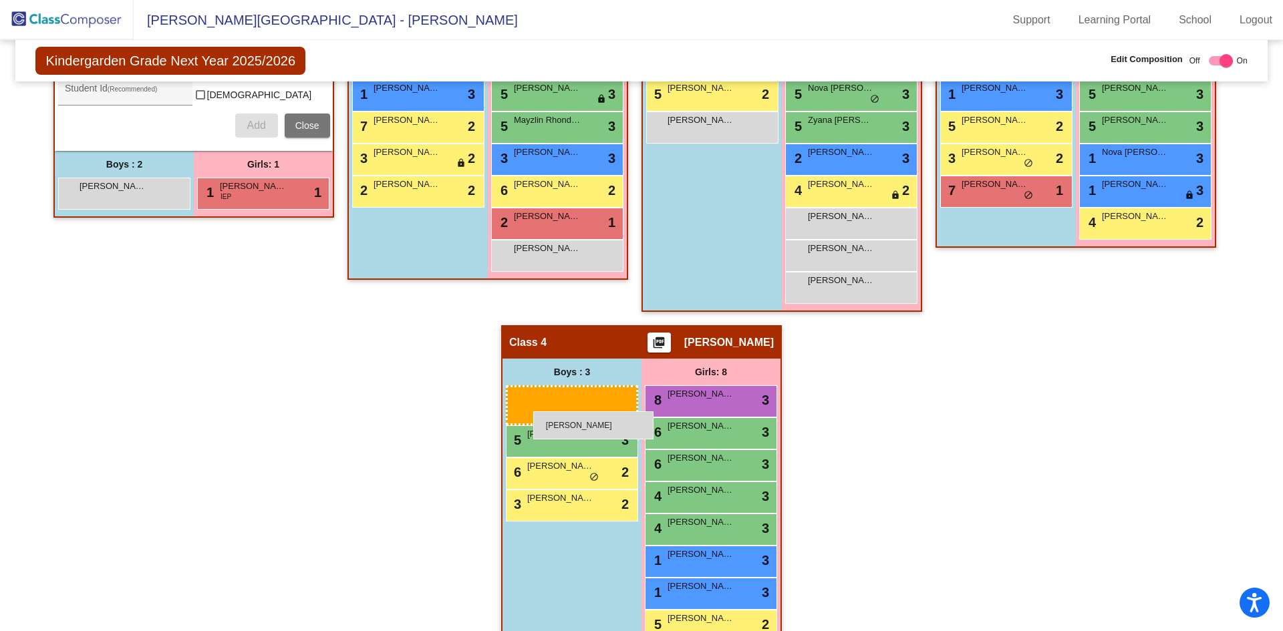
drag, startPoint x: 106, startPoint y: 188, endPoint x: 533, endPoint y: 412, distance: 482.3
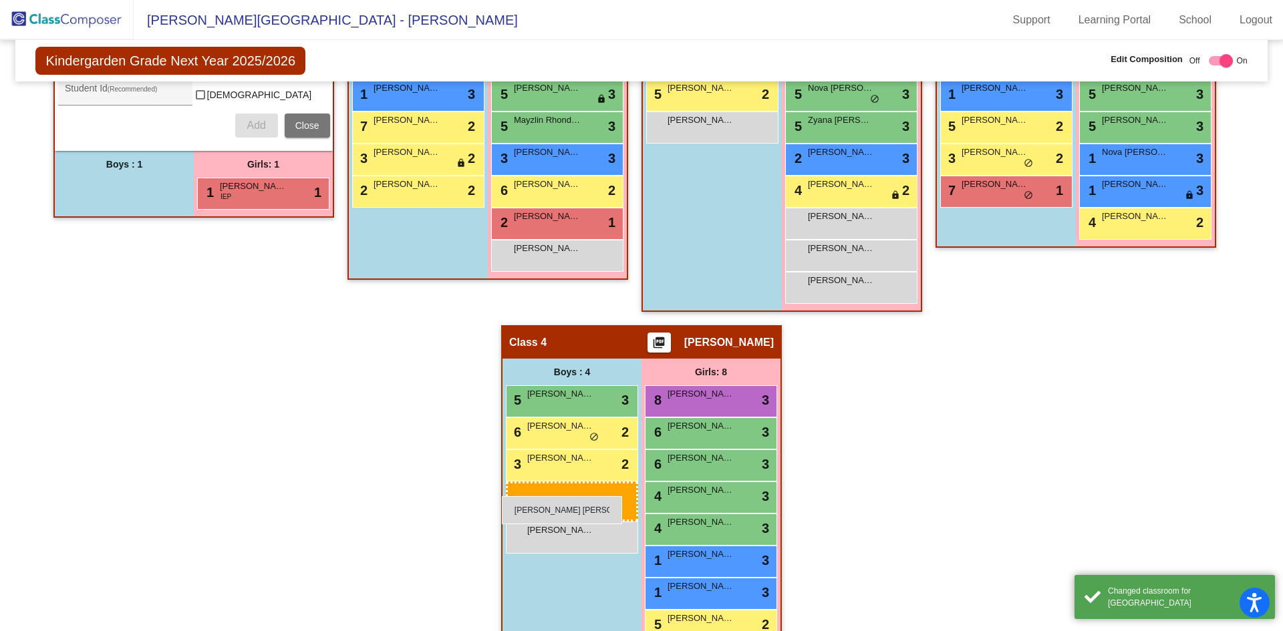
drag, startPoint x: 118, startPoint y: 197, endPoint x: 504, endPoint y: 496, distance: 488.2
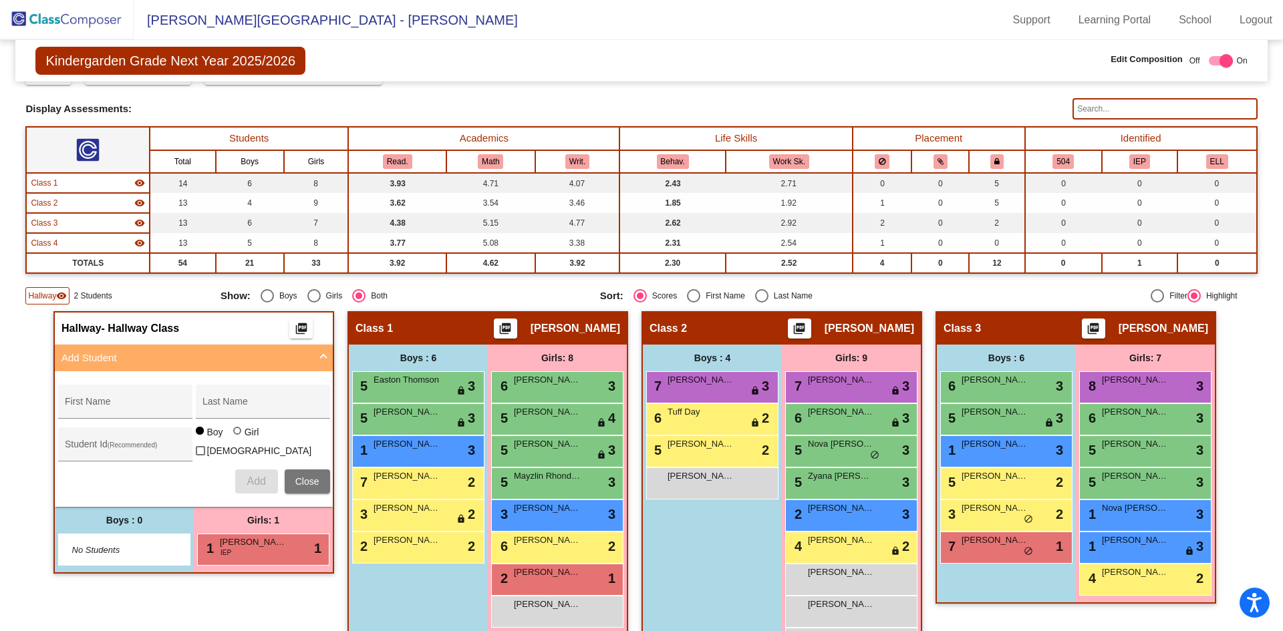
scroll to position [0, 0]
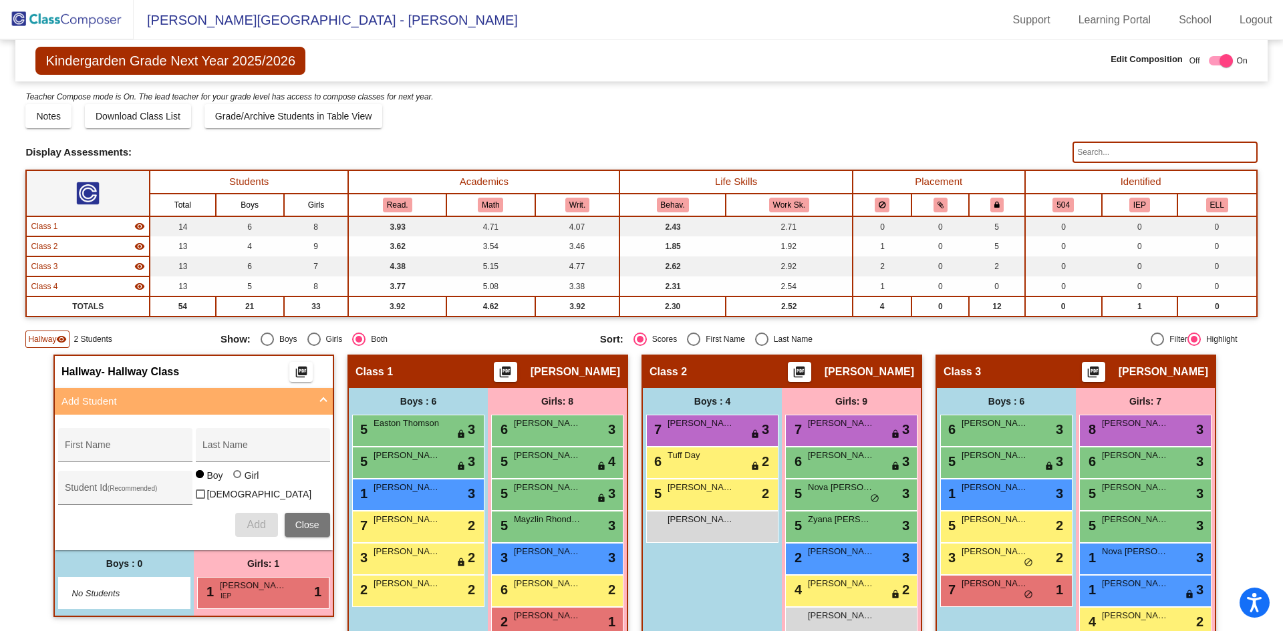
click at [68, 21] on img at bounding box center [67, 19] width 134 height 39
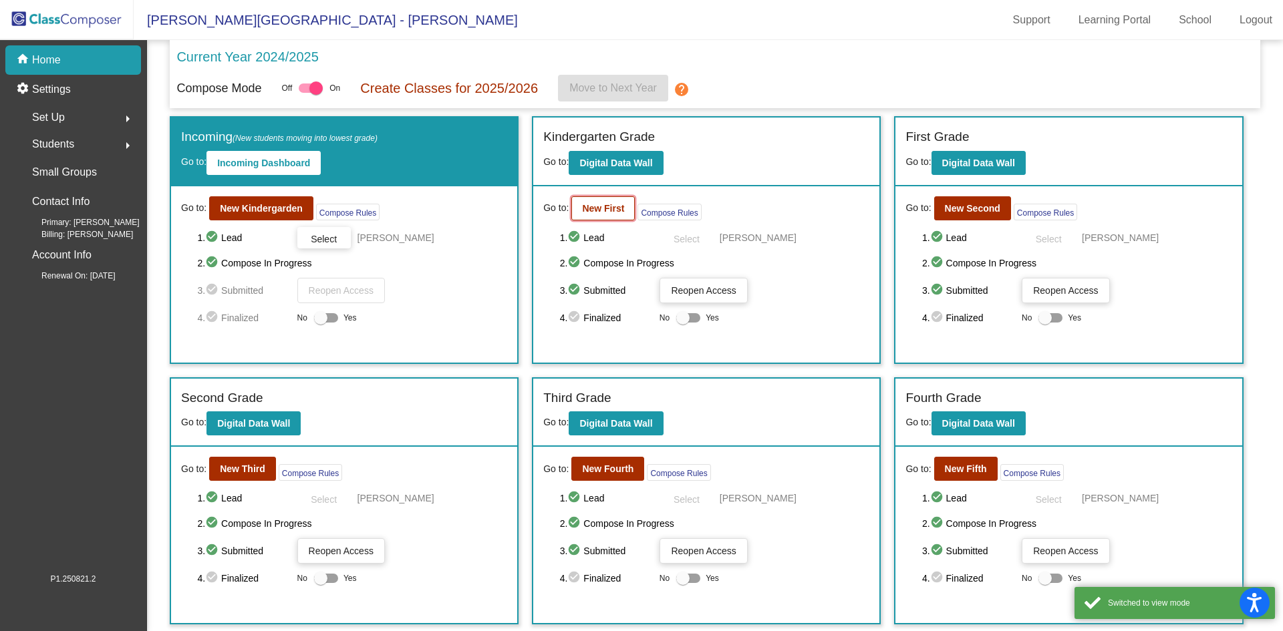
click at [616, 206] on b "New First" at bounding box center [603, 208] width 42 height 11
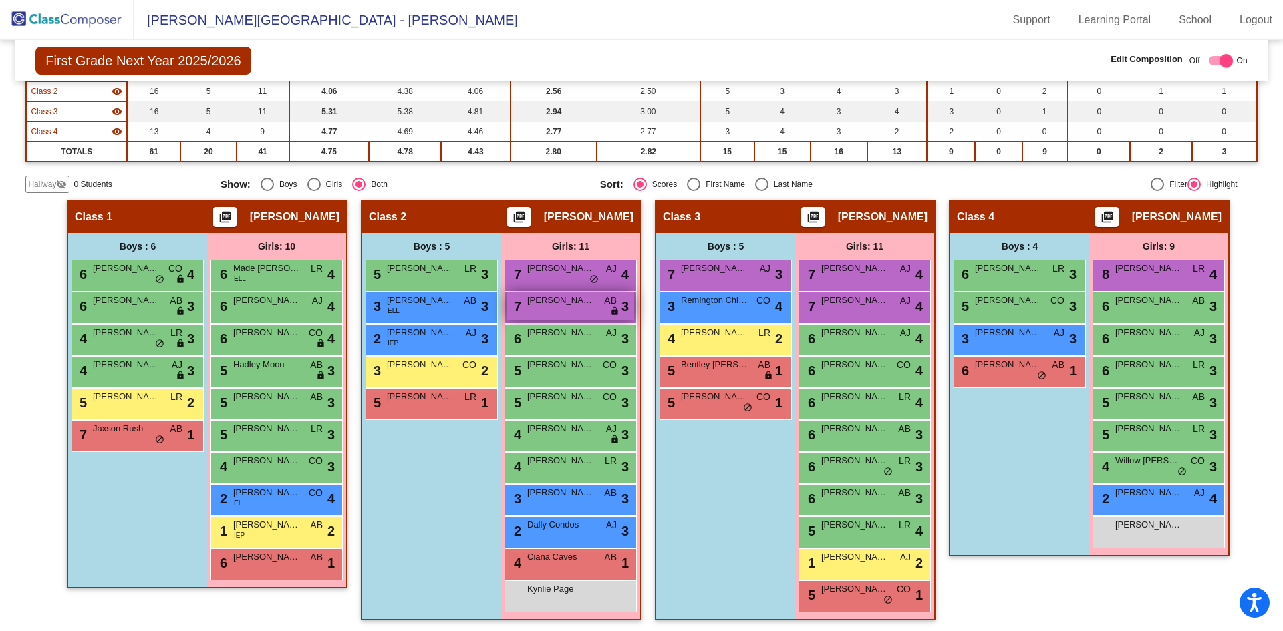
scroll to position [158, 0]
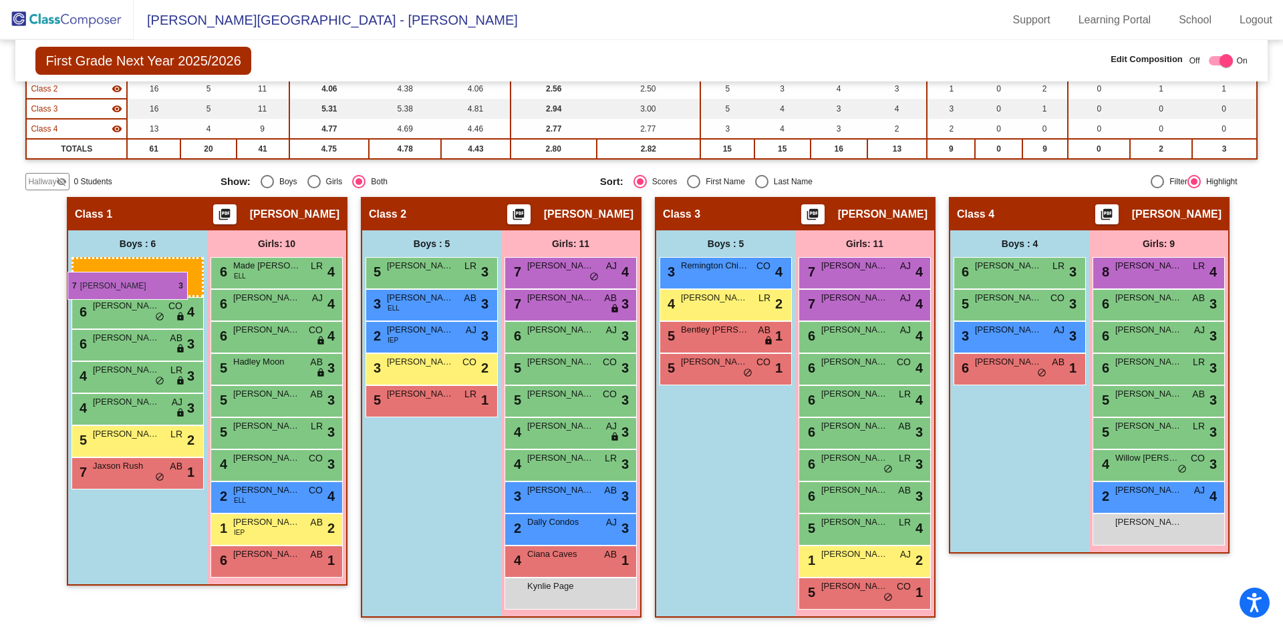
drag, startPoint x: 709, startPoint y: 276, endPoint x: 67, endPoint y: 272, distance: 641.4
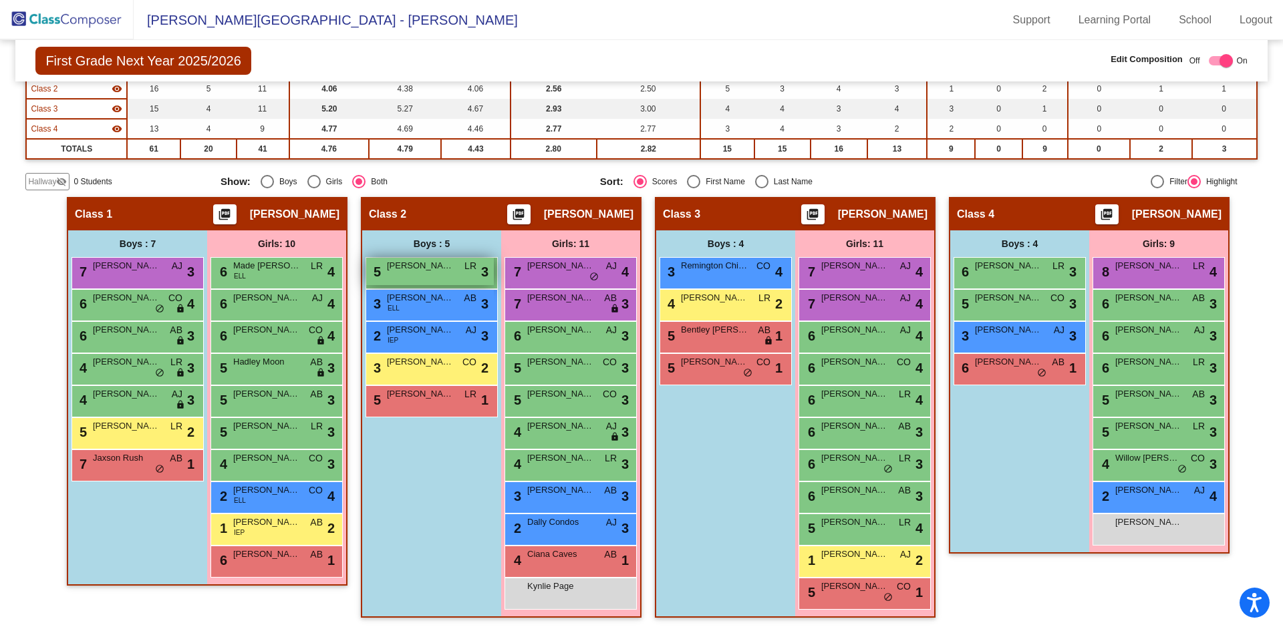
click at [443, 274] on div "5 [PERSON_NAME] [PERSON_NAME] lock do_not_disturb_alt 3" at bounding box center [430, 271] width 128 height 27
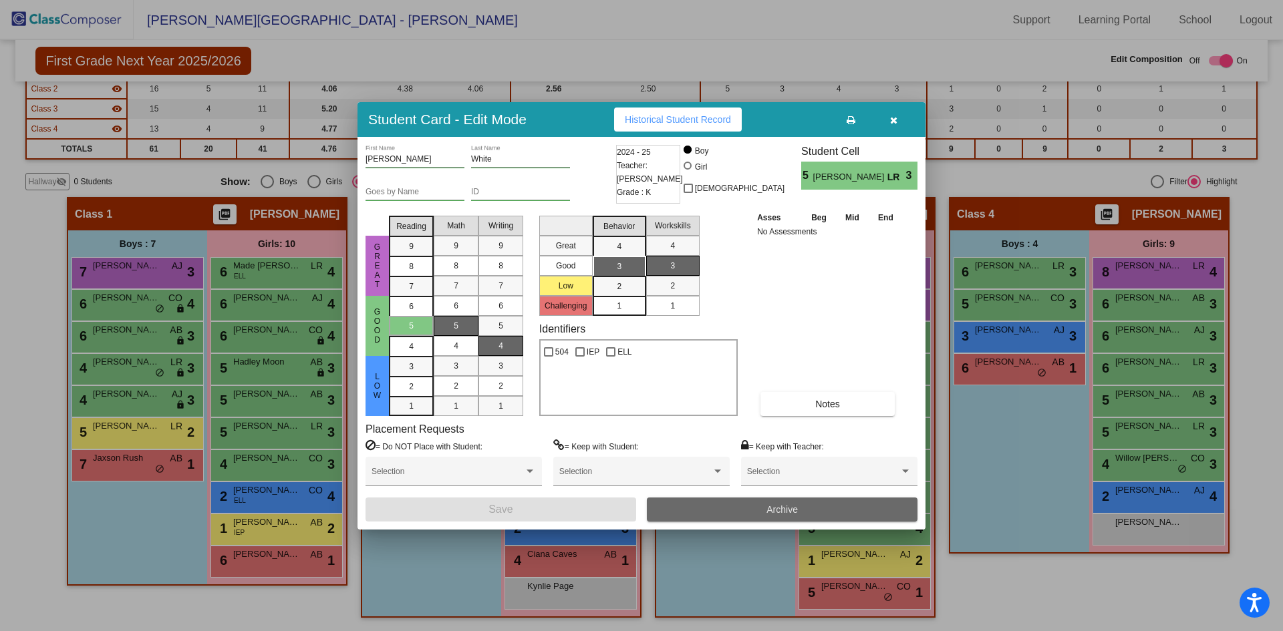
click at [762, 514] on button "Archive" at bounding box center [782, 510] width 271 height 24
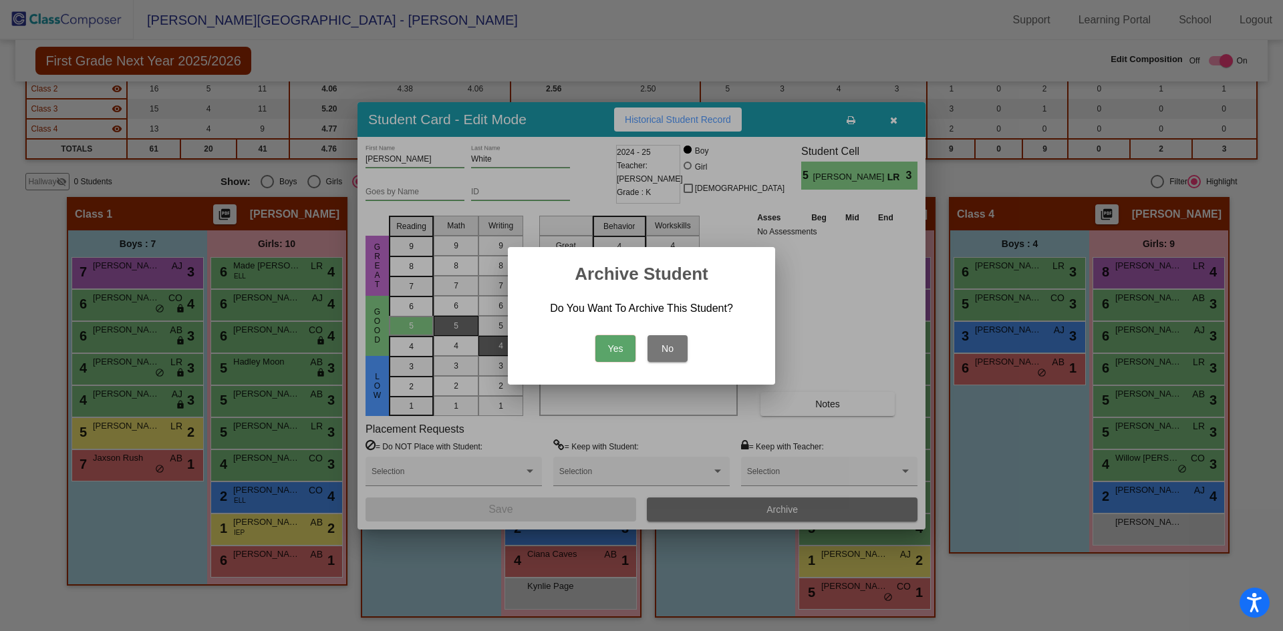
click at [615, 350] on button "Yes" at bounding box center [615, 348] width 40 height 27
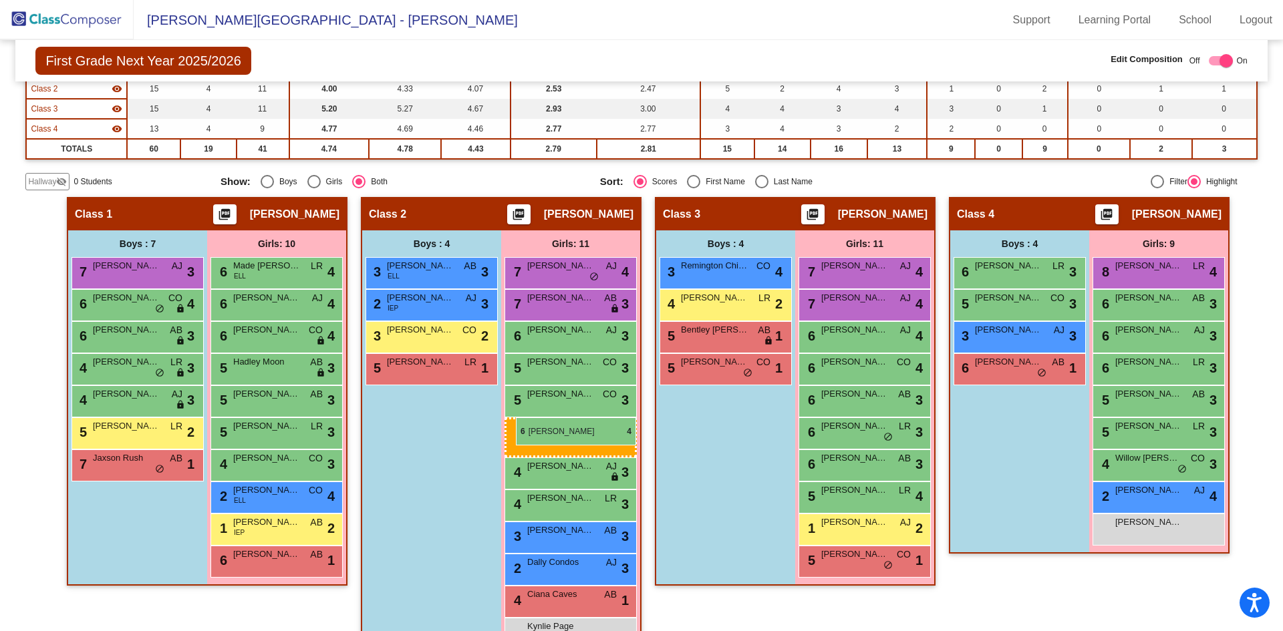
drag, startPoint x: 880, startPoint y: 404, endPoint x: 516, endPoint y: 418, distance: 364.4
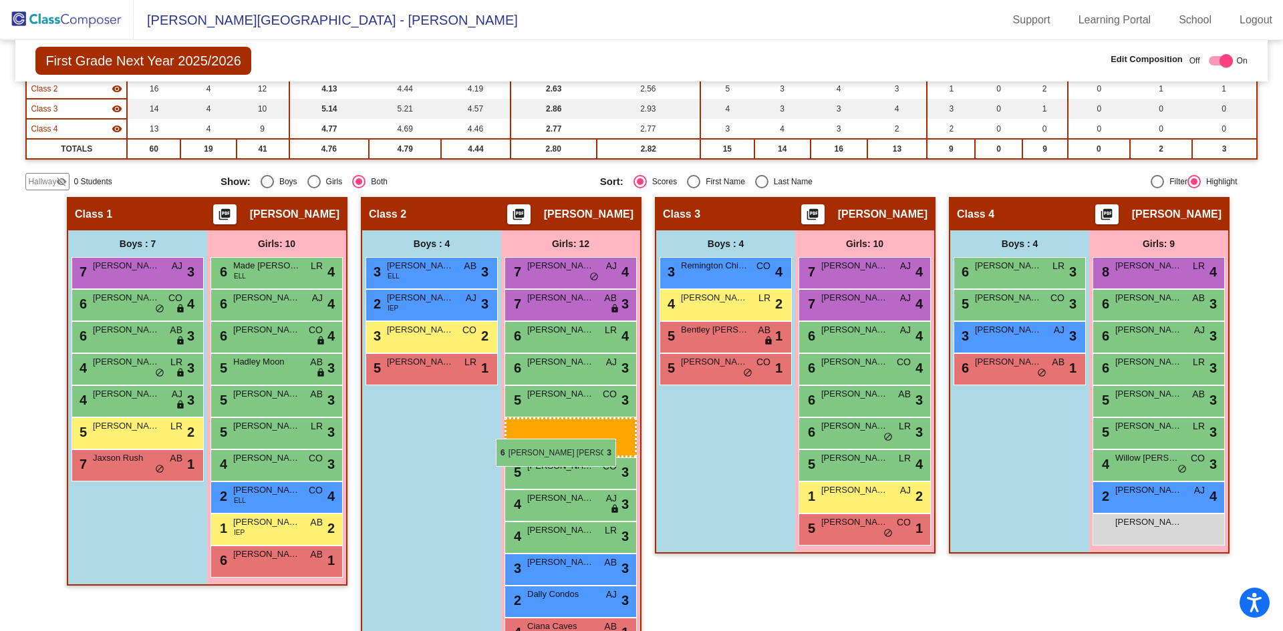
drag, startPoint x: 875, startPoint y: 466, endPoint x: 497, endPoint y: 438, distance: 379.2
drag, startPoint x: 867, startPoint y: 460, endPoint x: 509, endPoint y: 421, distance: 359.5
